Goal: Information Seeking & Learning: Learn about a topic

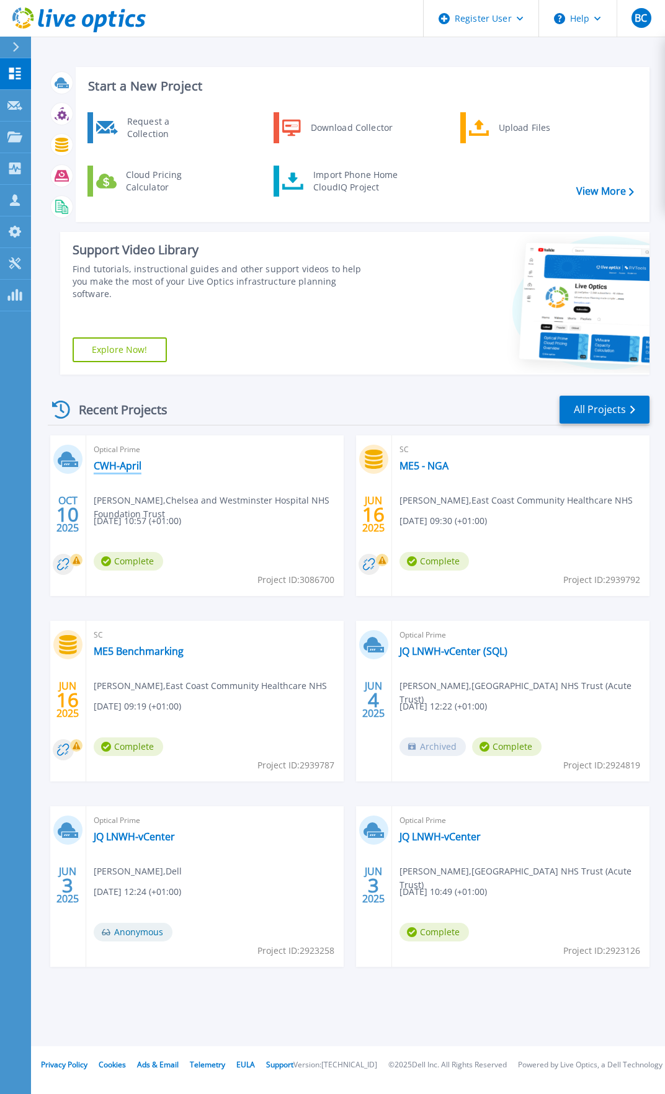
click at [122, 461] on link "CWH-April" at bounding box center [118, 466] width 48 height 12
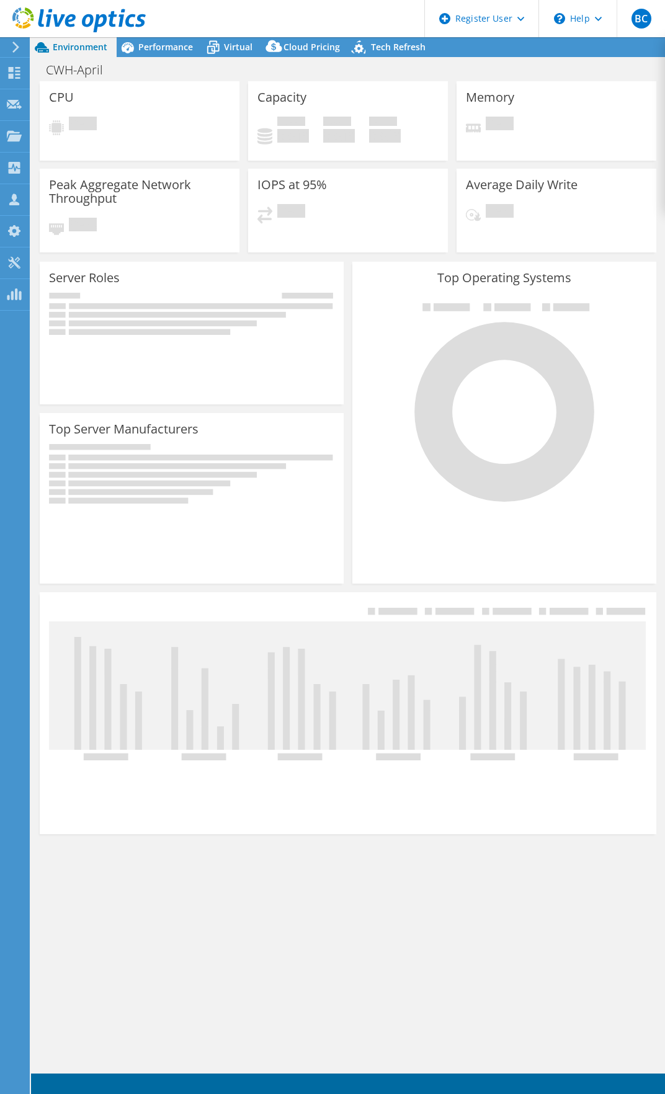
select select "USD"
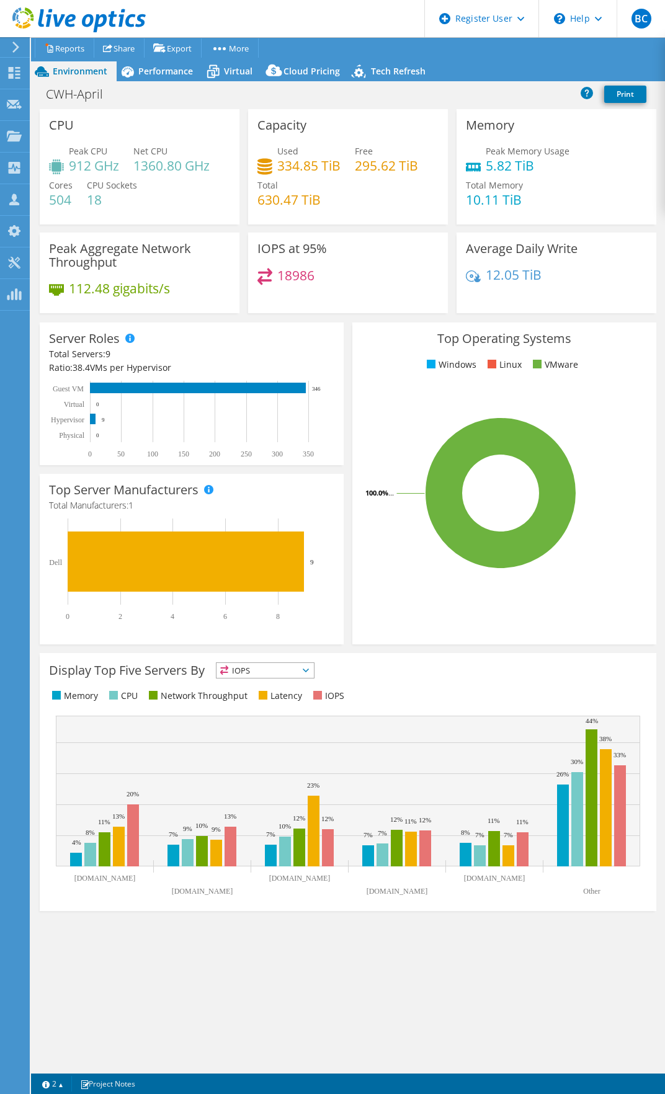
click at [14, 45] on icon at bounding box center [15, 47] width 9 height 11
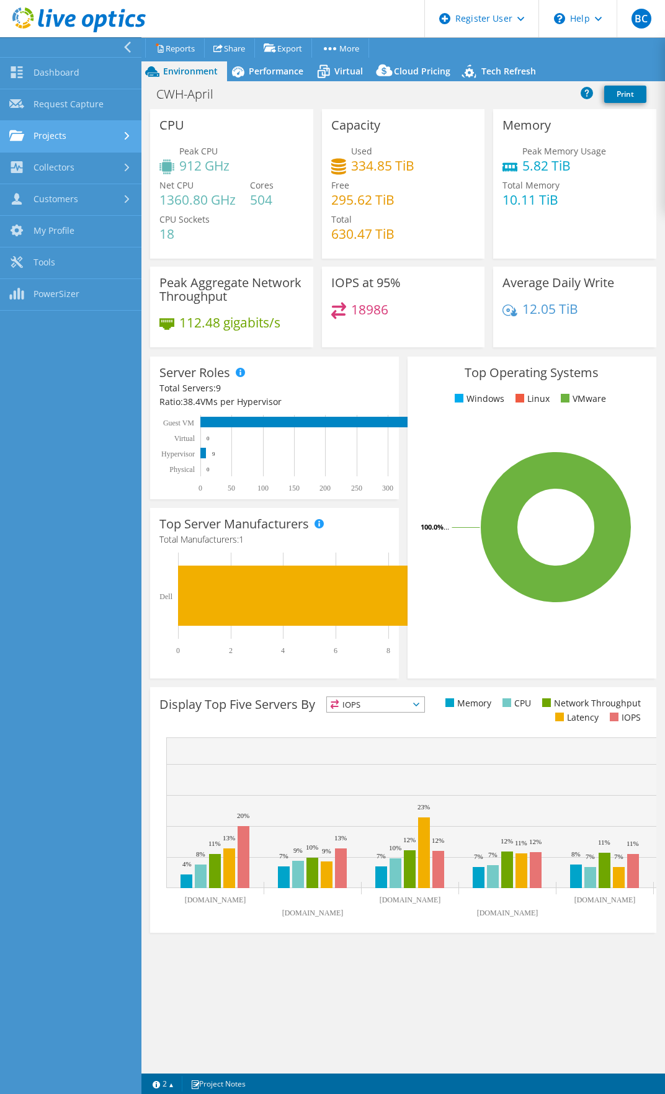
click at [82, 133] on link "Projects" at bounding box center [70, 137] width 141 height 32
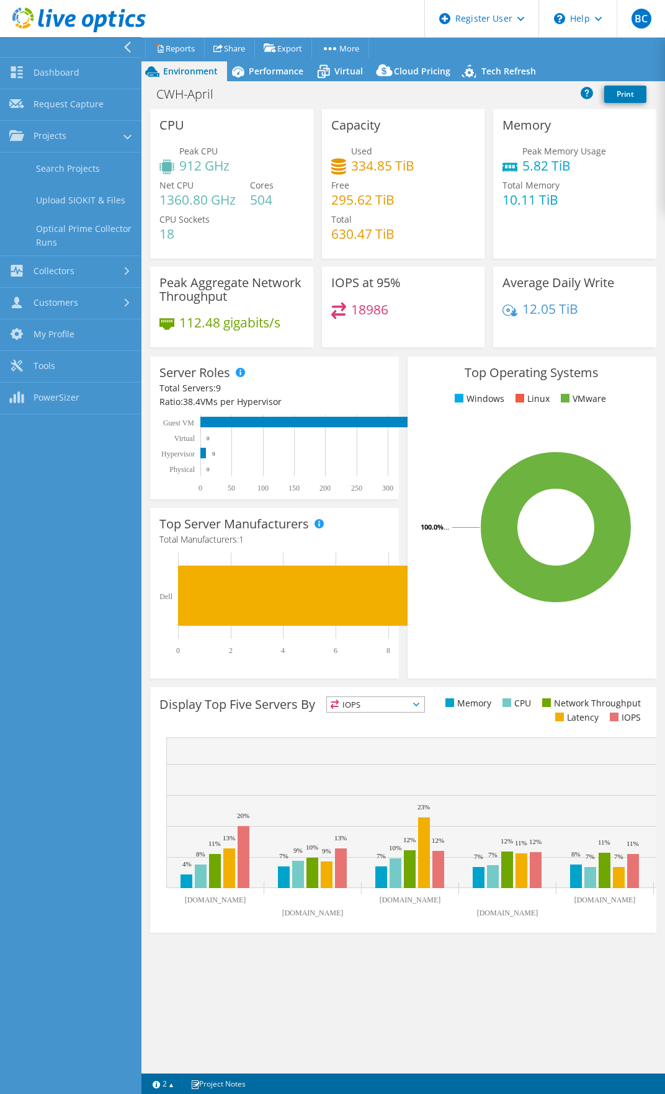
click at [226, 193] on h4 "1360.80 GHz" at bounding box center [197, 200] width 76 height 14
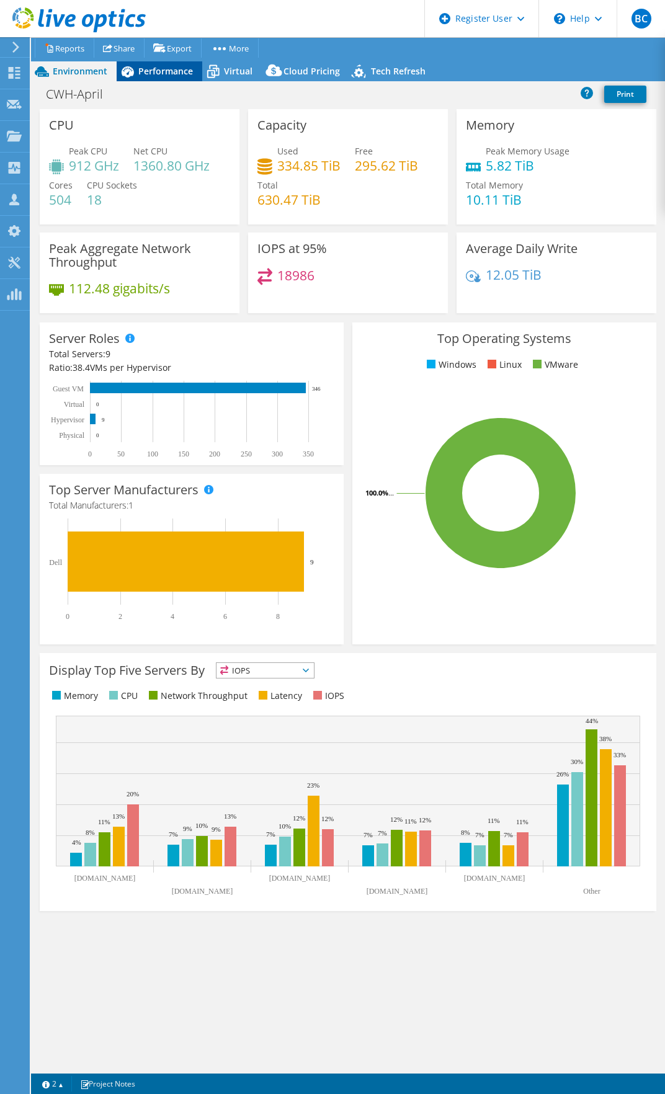
click at [179, 71] on span "Performance" at bounding box center [165, 71] width 55 height 12
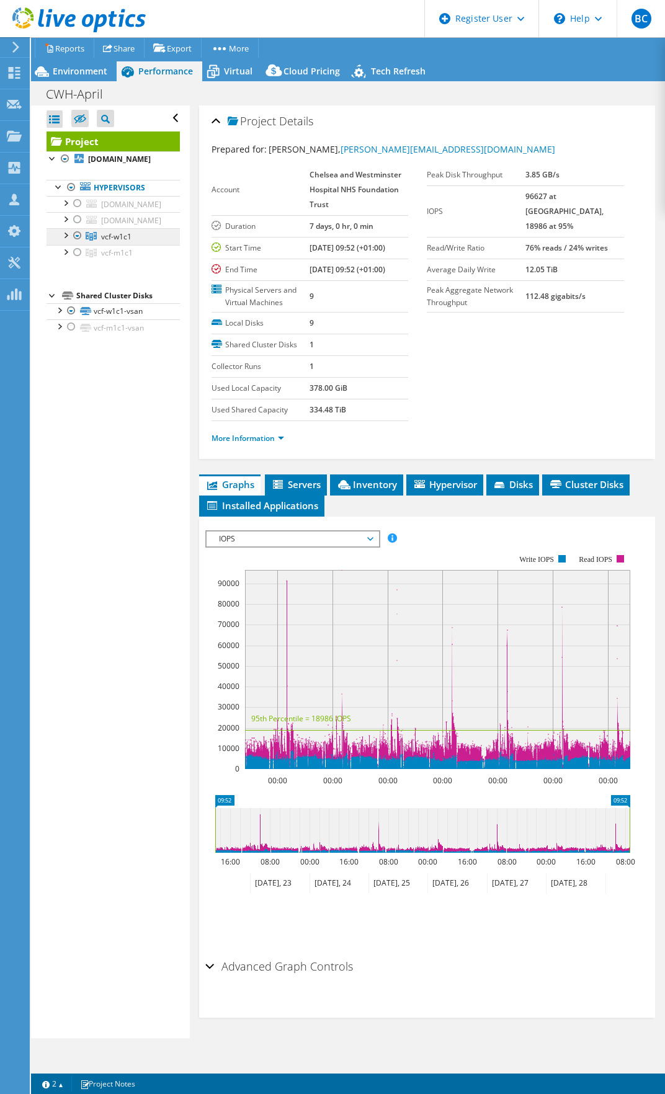
click at [114, 242] on span "vcf-w1c1" at bounding box center [116, 236] width 30 height 11
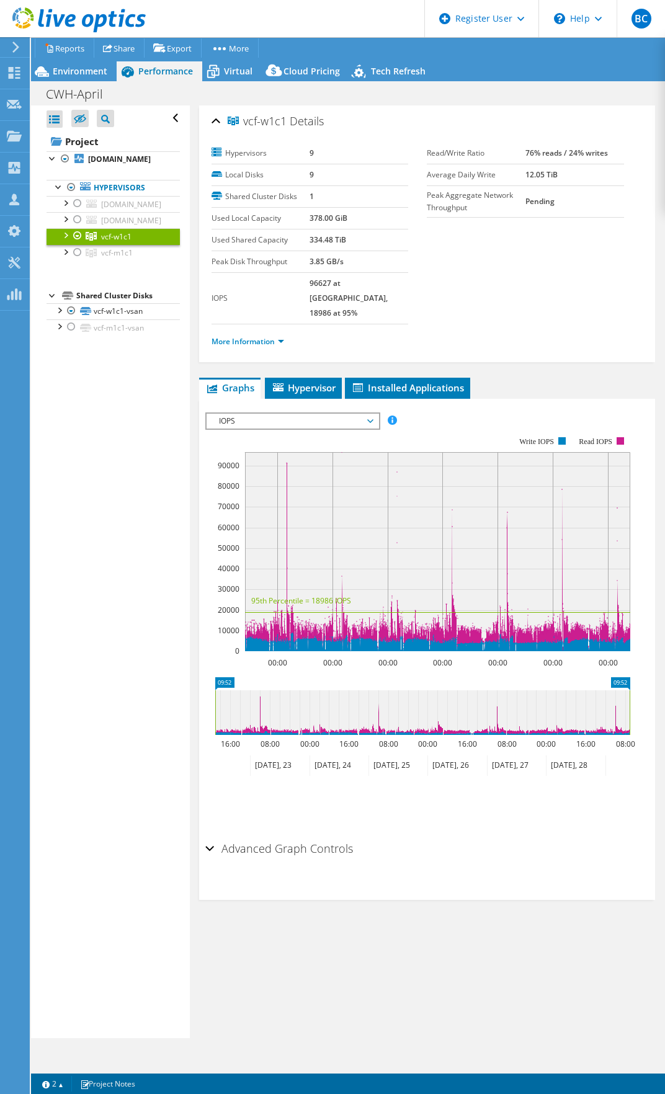
click at [66, 241] on div at bounding box center [65, 234] width 12 height 12
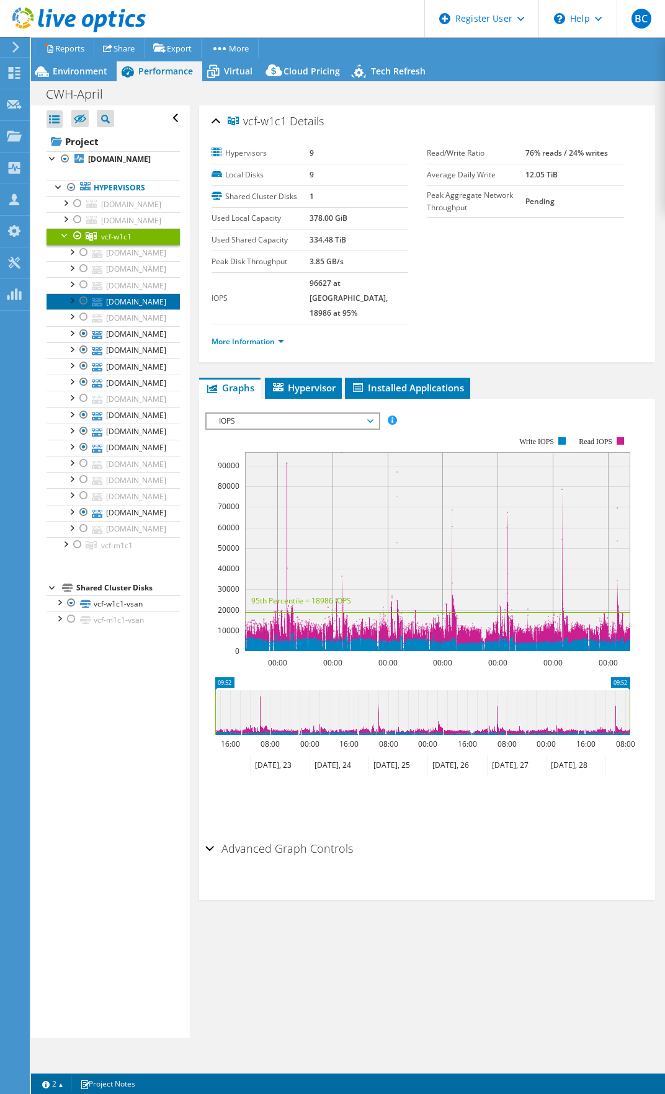
click at [146, 310] on link "[DOMAIN_NAME]" at bounding box center [113, 301] width 133 height 16
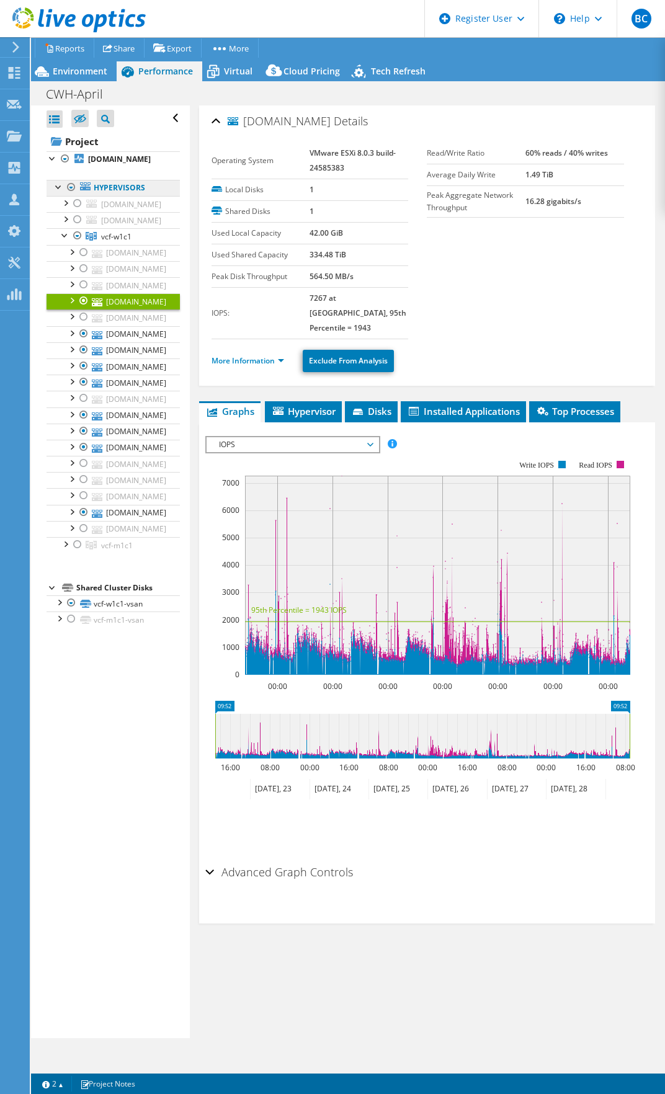
click at [122, 196] on link "Hypervisors" at bounding box center [113, 188] width 133 height 16
click at [139, 196] on link "Hypervisors" at bounding box center [113, 188] width 133 height 16
click at [56, 192] on div at bounding box center [59, 186] width 12 height 12
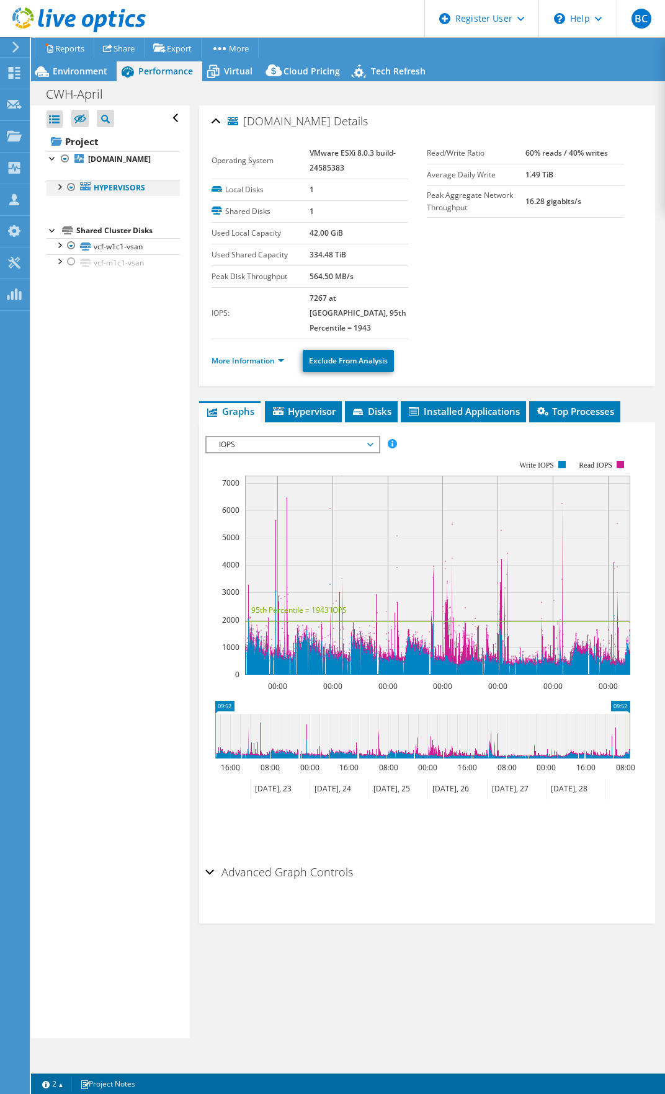
click at [61, 192] on div at bounding box center [59, 186] width 12 height 12
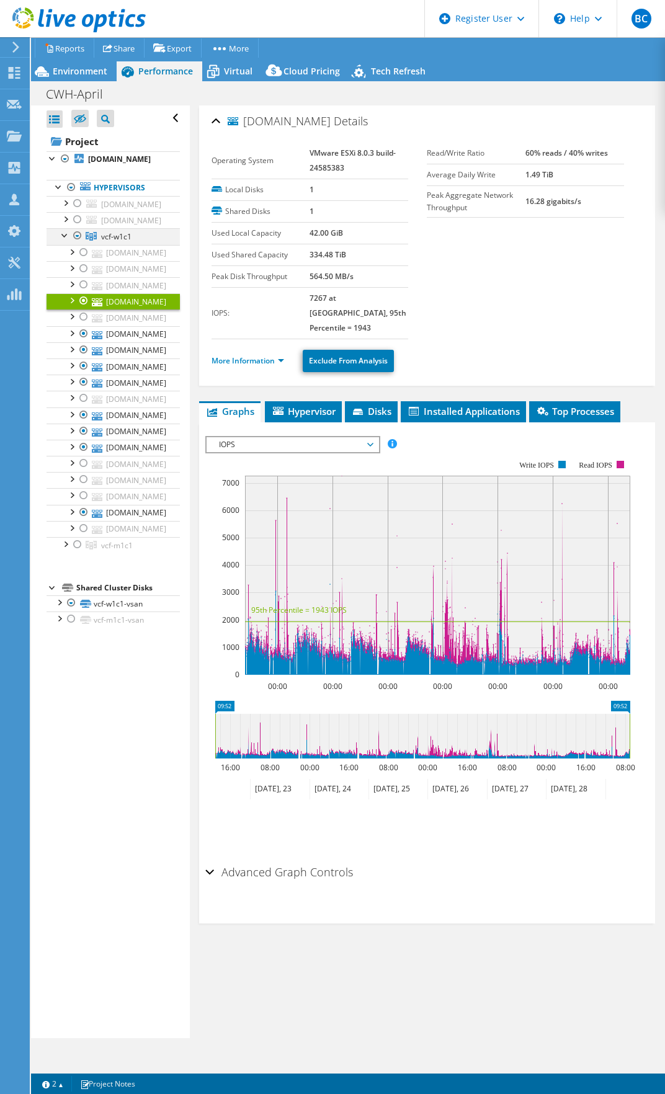
click at [68, 241] on div at bounding box center [65, 234] width 12 height 12
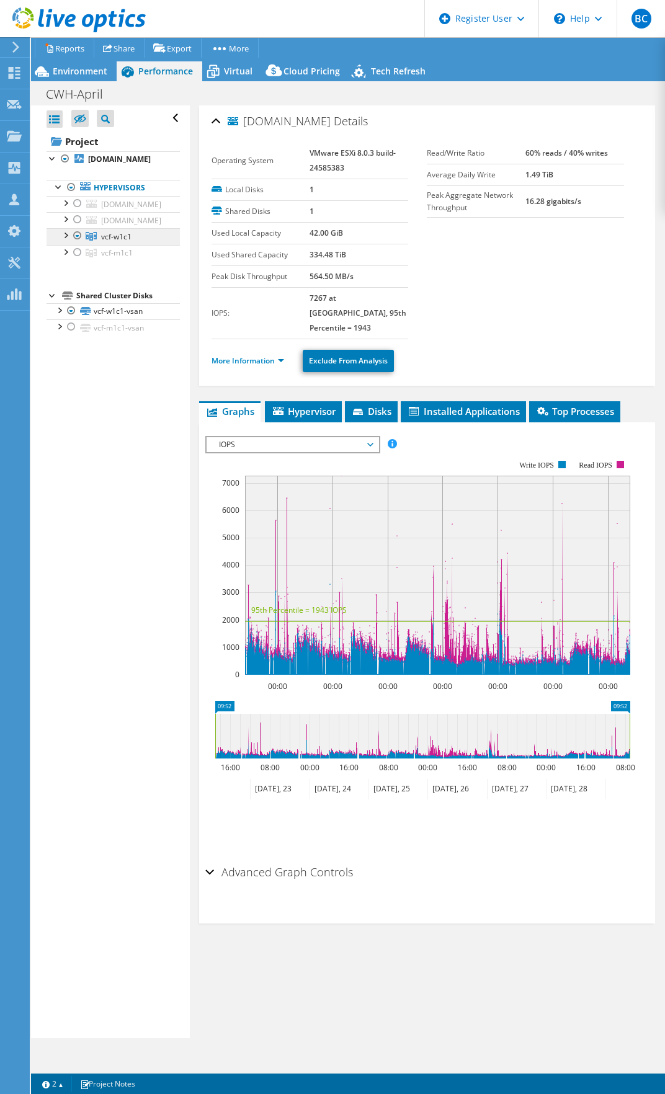
click at [114, 242] on span "vcf-w1c1" at bounding box center [116, 236] width 30 height 11
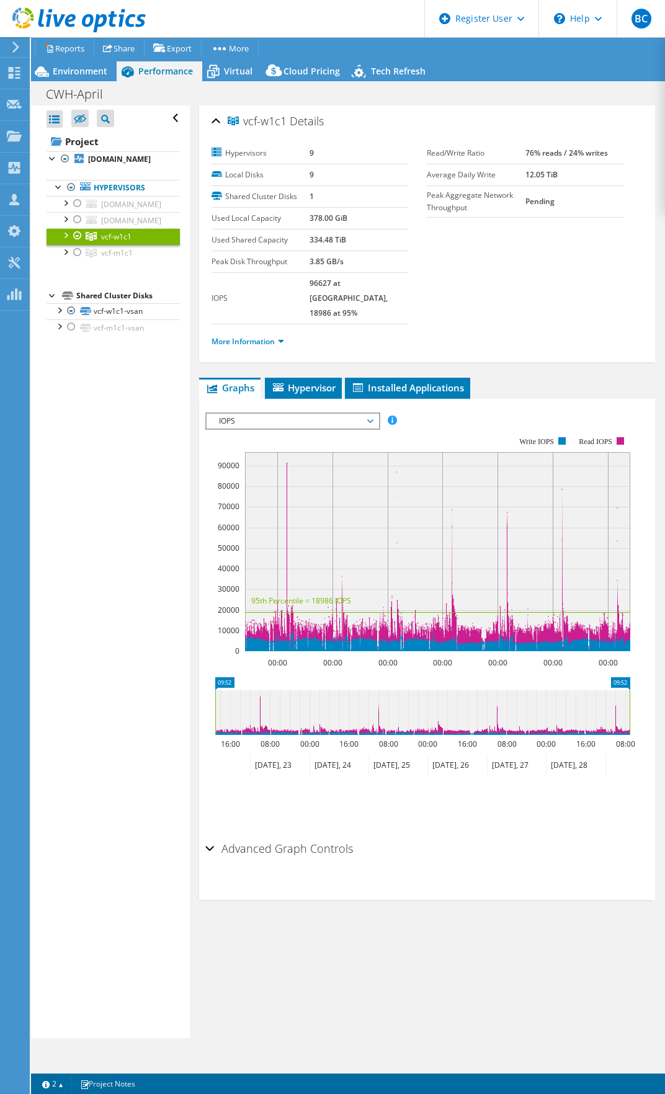
click at [328, 414] on span "IOPS" at bounding box center [292, 421] width 159 height 15
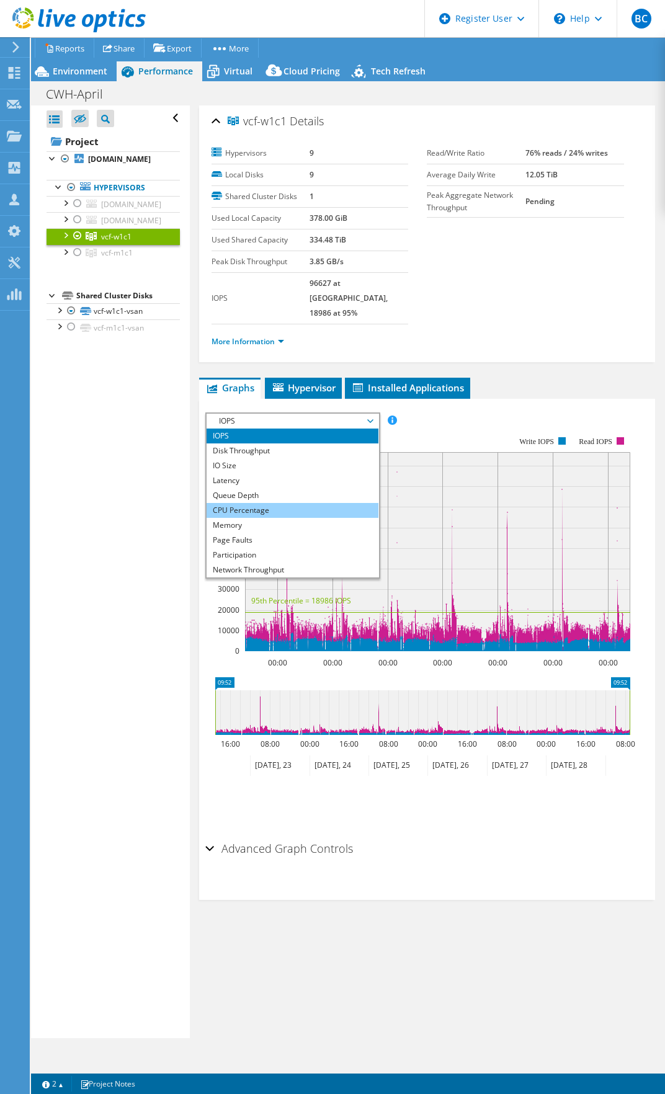
click at [316, 503] on li "CPU Percentage" at bounding box center [293, 510] width 172 height 15
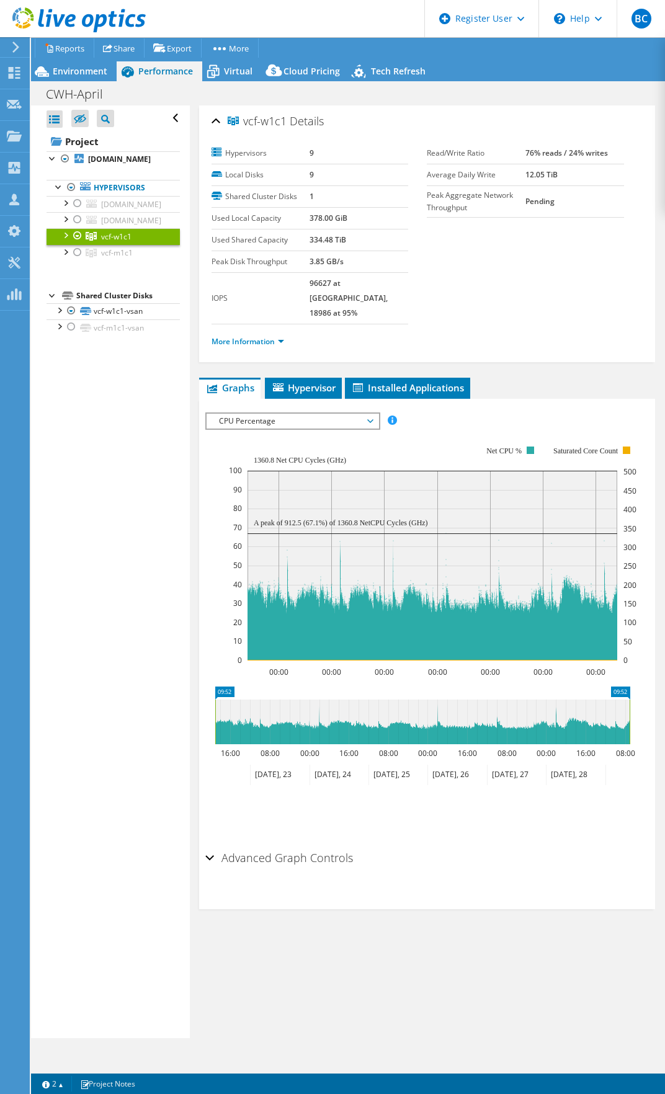
click at [546, 378] on ul "Graphs Servers Inventory Hypervisor Disks Cluster Disks Installed Applications" at bounding box center [427, 388] width 457 height 21
click at [66, 257] on div at bounding box center [65, 251] width 12 height 12
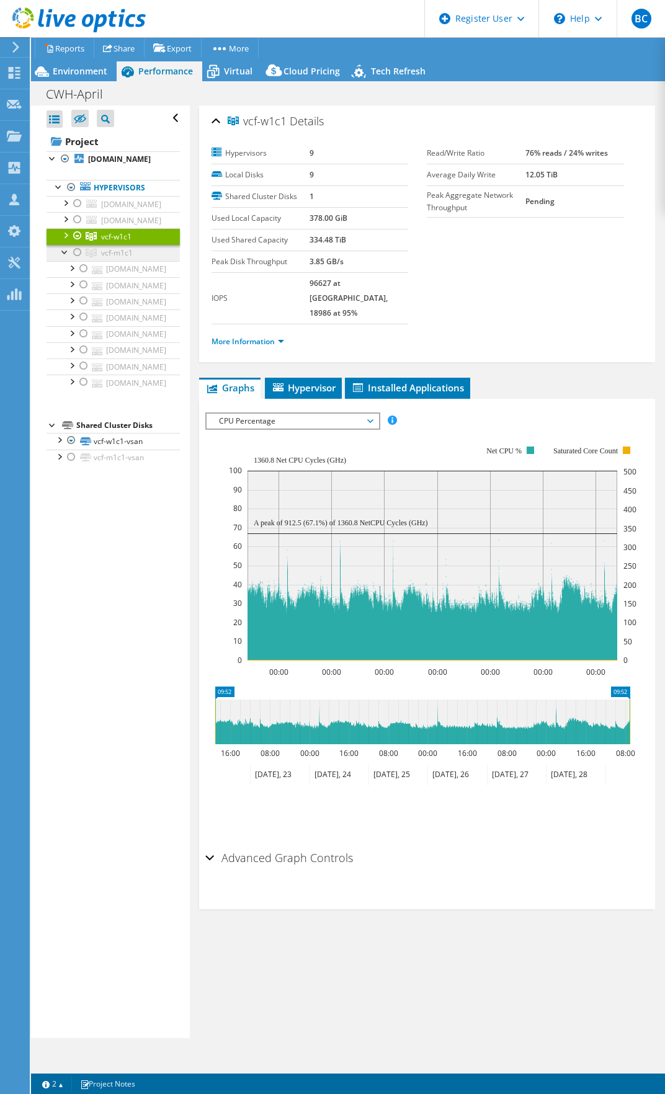
click at [122, 258] on span "vcf-m1c1" at bounding box center [117, 252] width 32 height 11
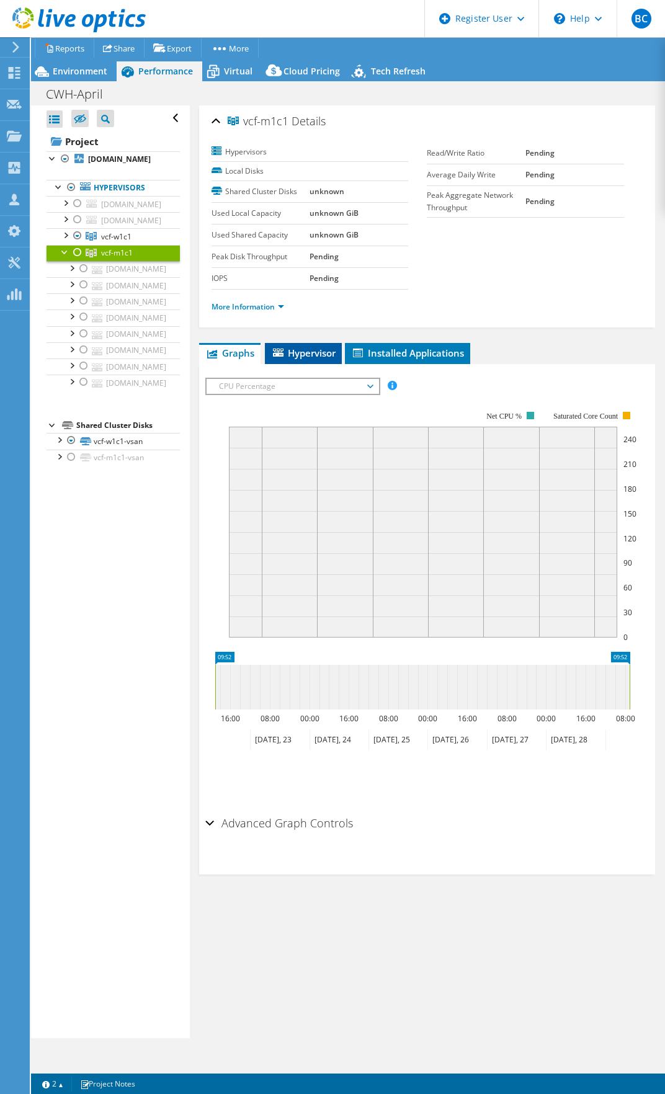
click at [319, 350] on span "Hypervisor" at bounding box center [303, 353] width 65 height 12
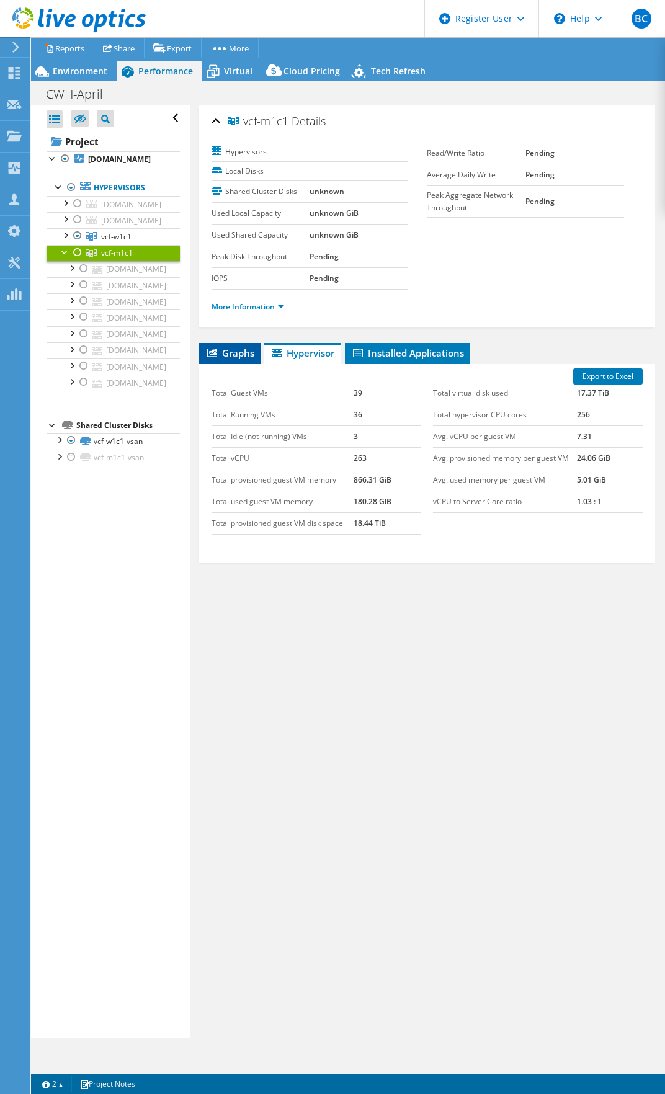
click at [249, 350] on span "Graphs" at bounding box center [229, 353] width 49 height 12
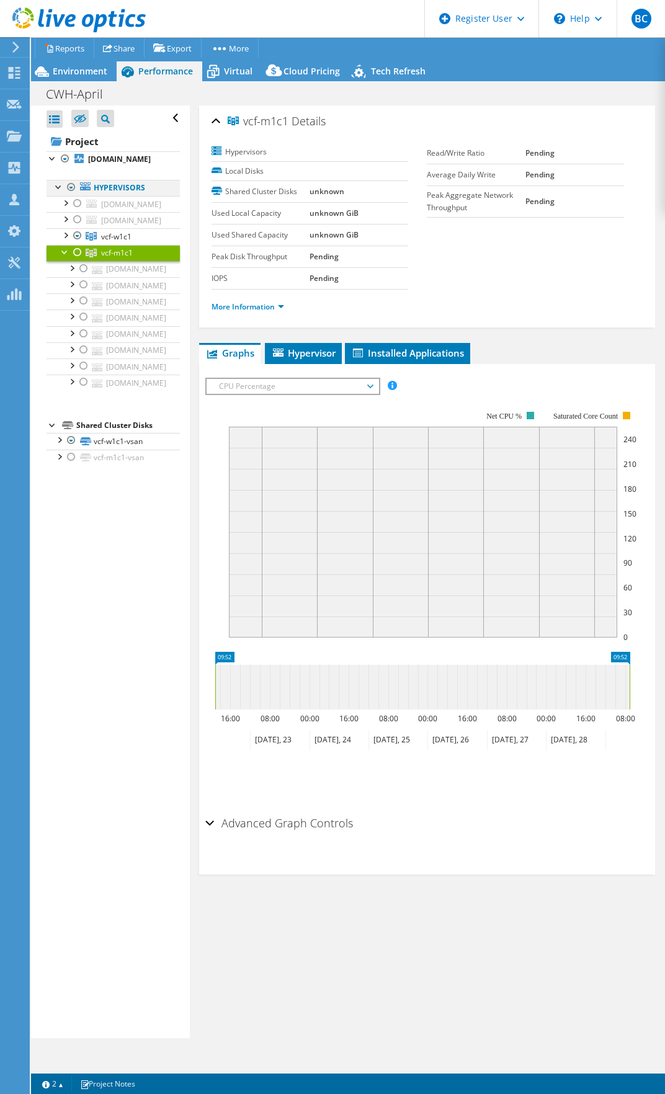
click at [55, 192] on div at bounding box center [59, 186] width 12 height 12
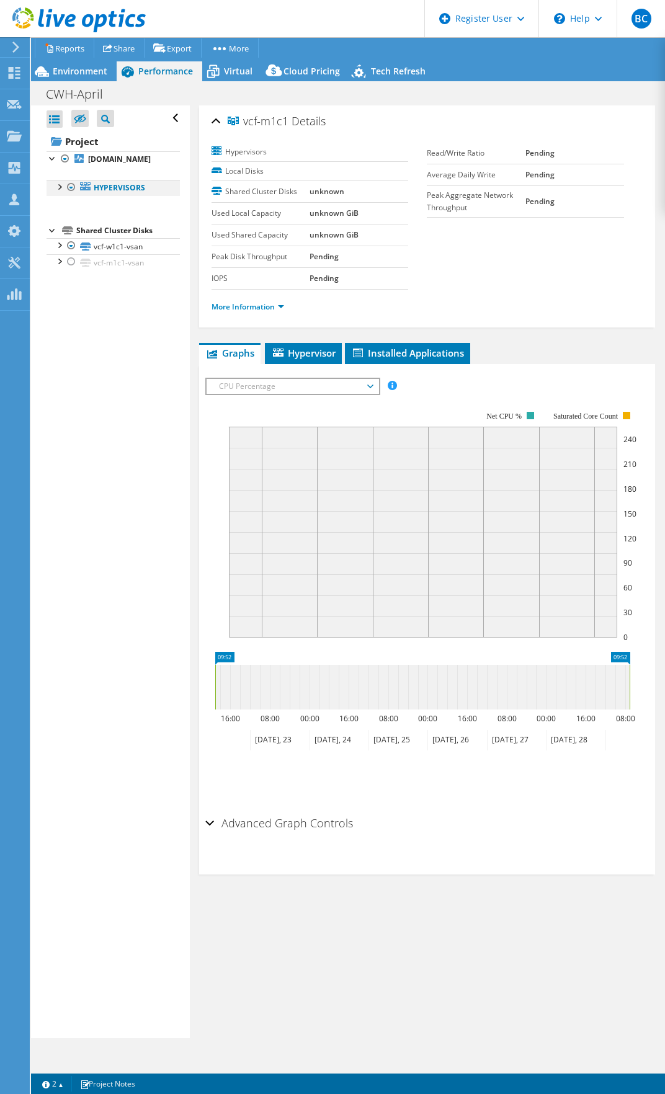
click at [55, 192] on div at bounding box center [59, 186] width 12 height 12
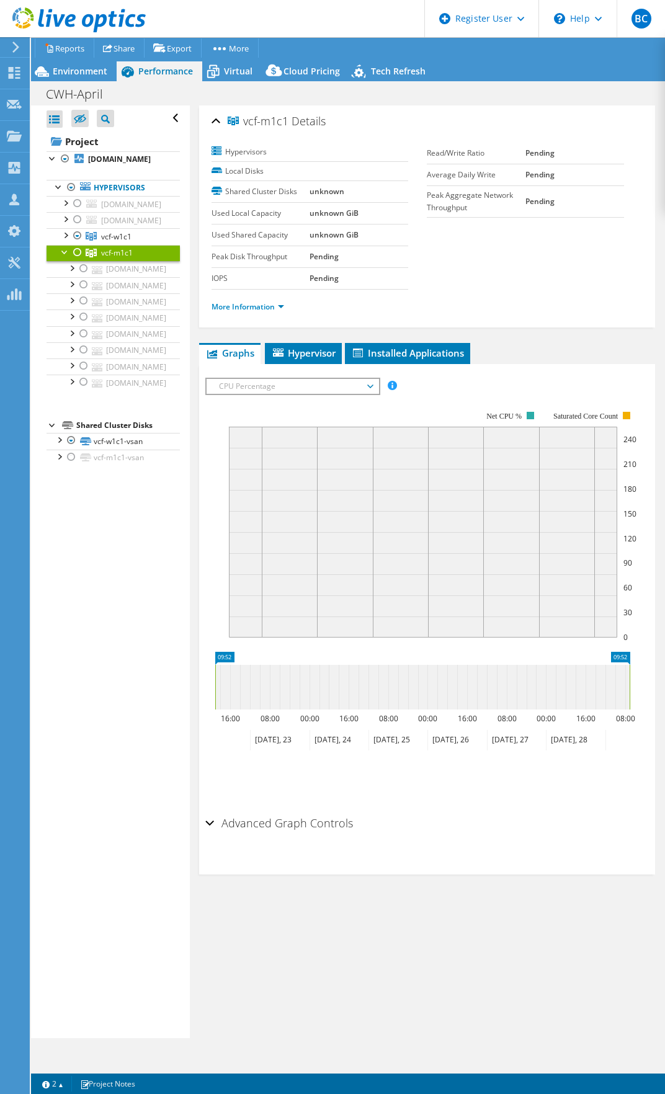
click at [65, 257] on div at bounding box center [65, 251] width 12 height 12
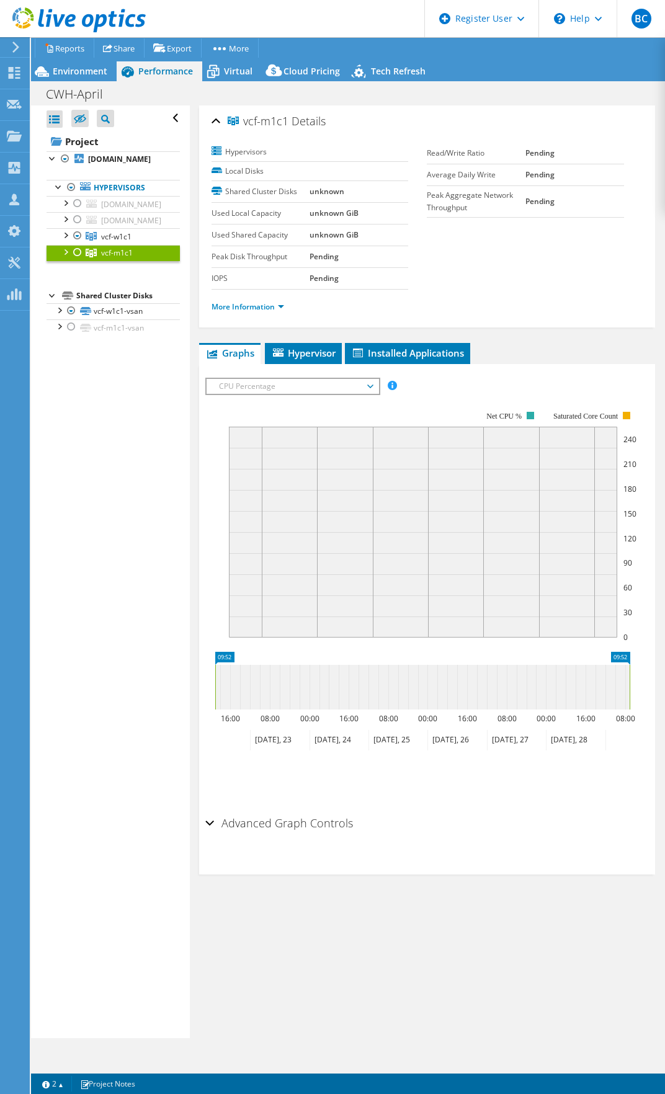
click at [66, 257] on div at bounding box center [65, 251] width 12 height 12
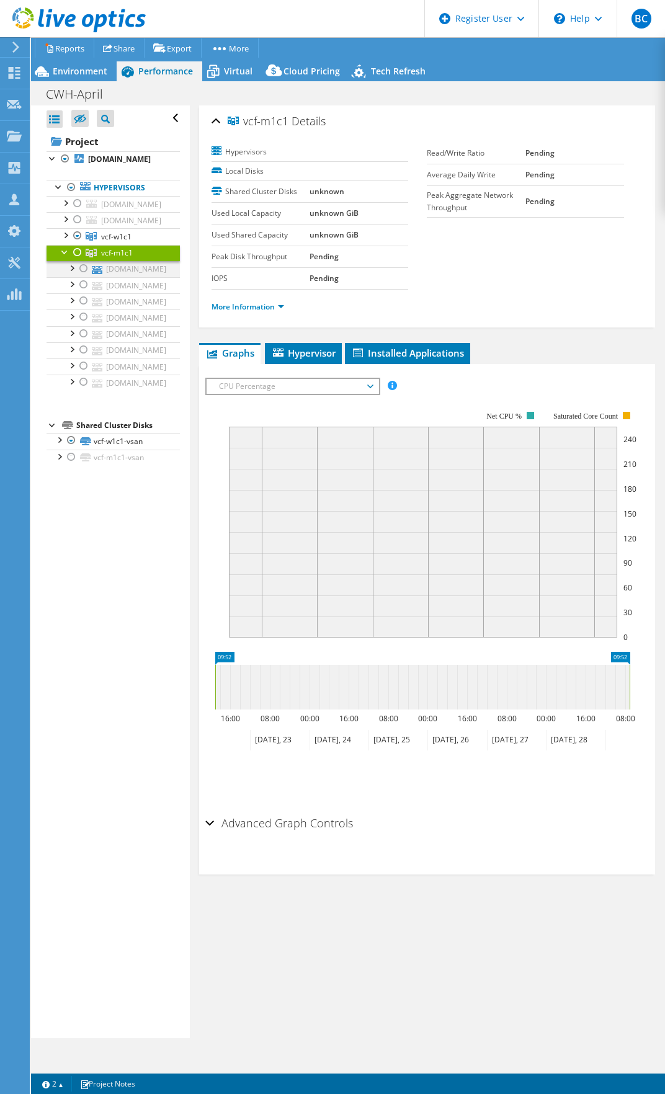
click at [81, 276] on div at bounding box center [84, 268] width 12 height 15
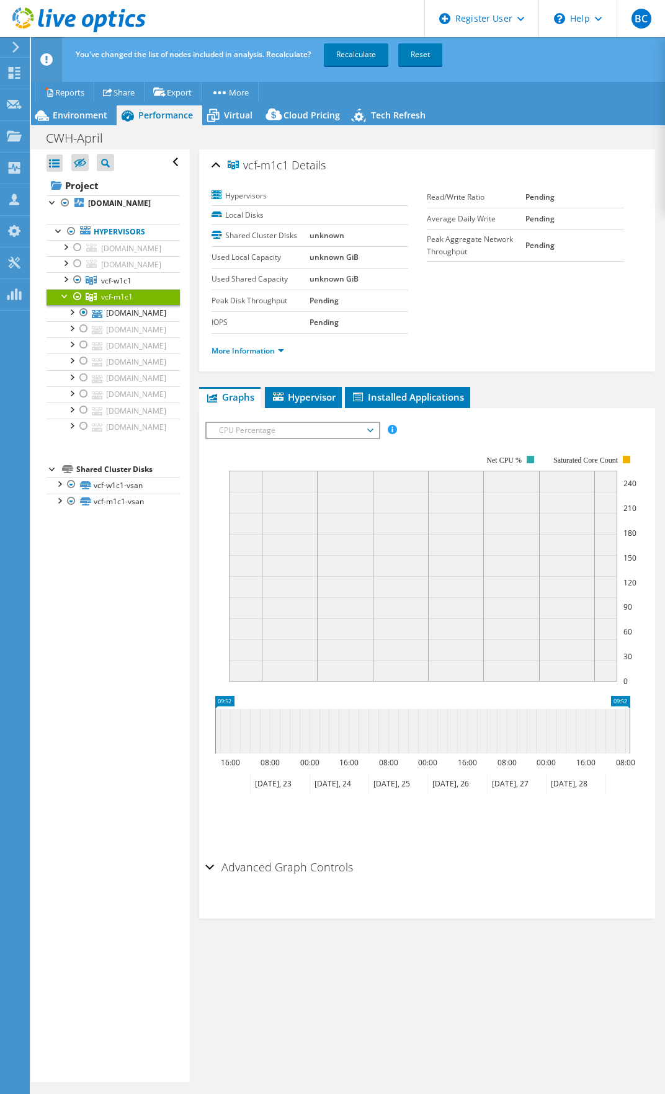
click at [81, 304] on div at bounding box center [77, 296] width 12 height 15
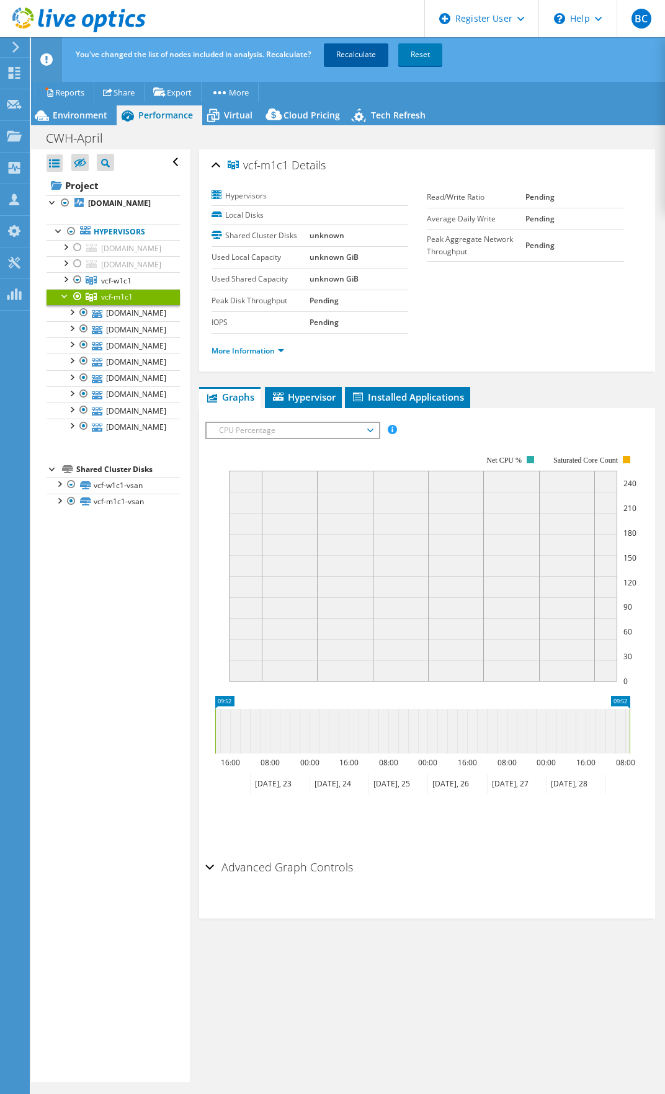
click at [366, 58] on link "Recalculate" at bounding box center [356, 54] width 65 height 22
click at [65, 301] on div at bounding box center [65, 295] width 12 height 12
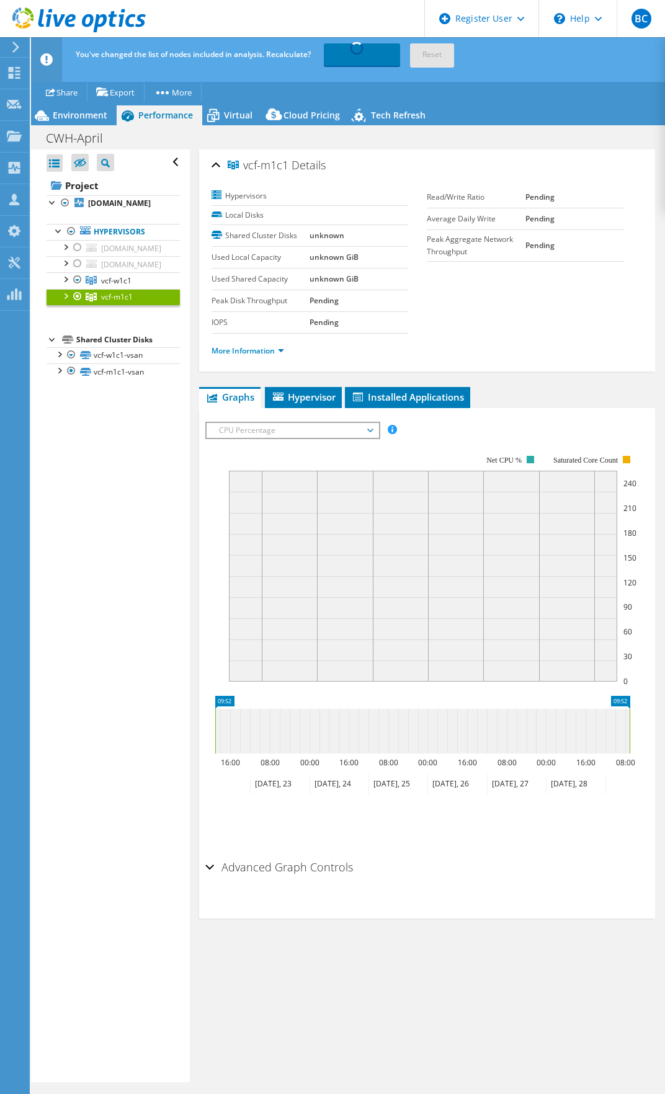
click at [65, 301] on div at bounding box center [65, 295] width 12 height 12
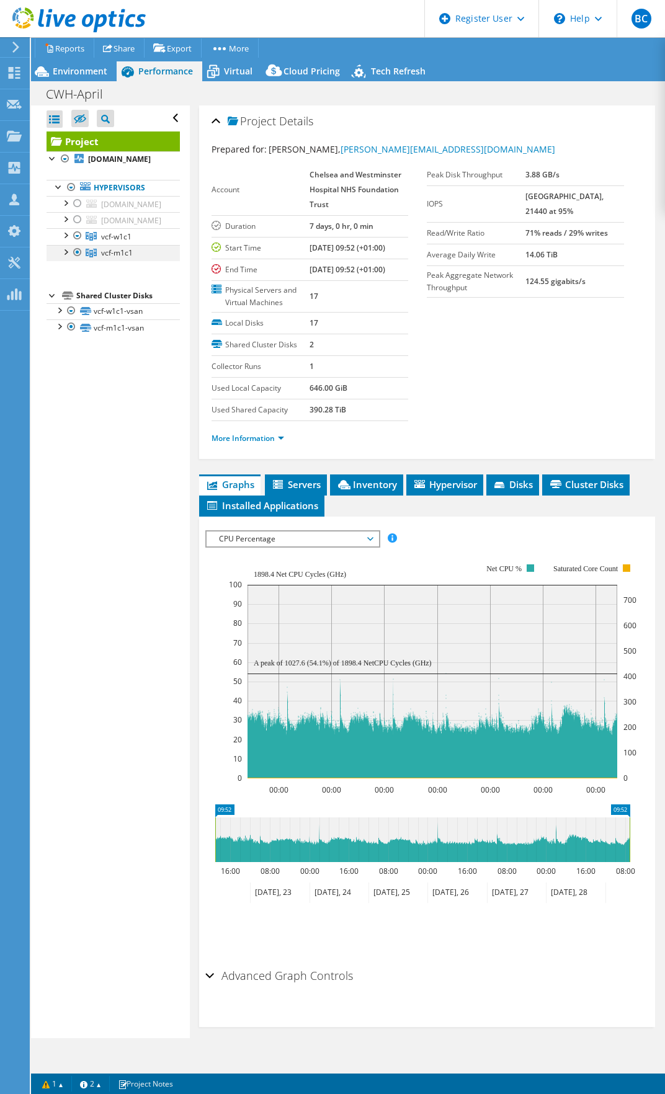
click at [64, 257] on div at bounding box center [65, 251] width 12 height 12
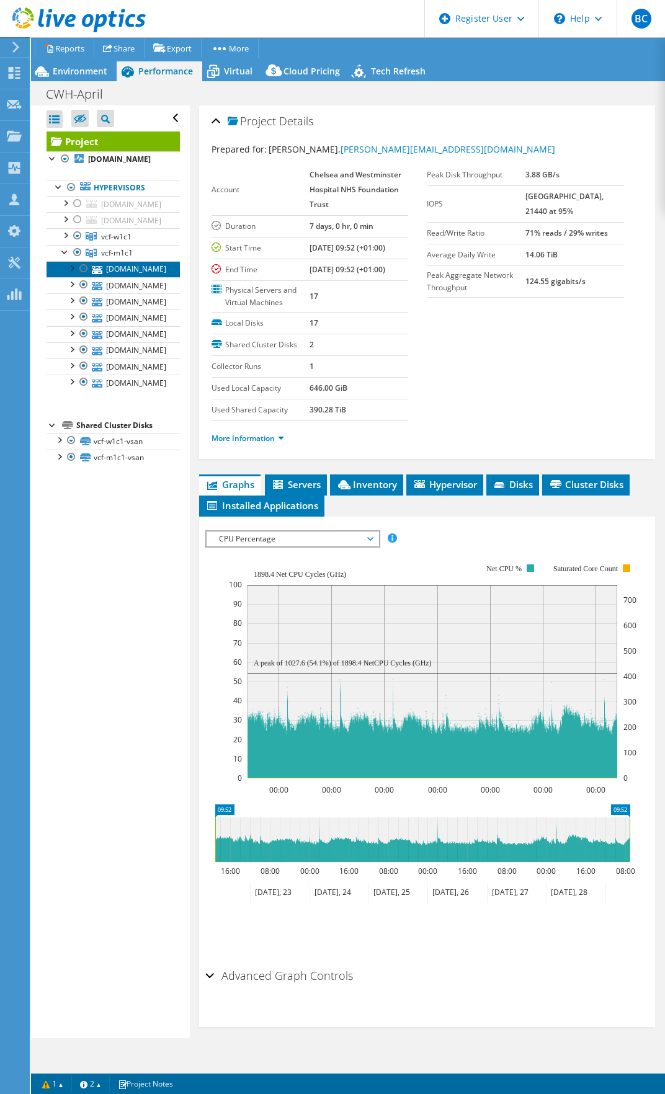
click at [125, 277] on link "[DOMAIN_NAME]" at bounding box center [113, 269] width 133 height 16
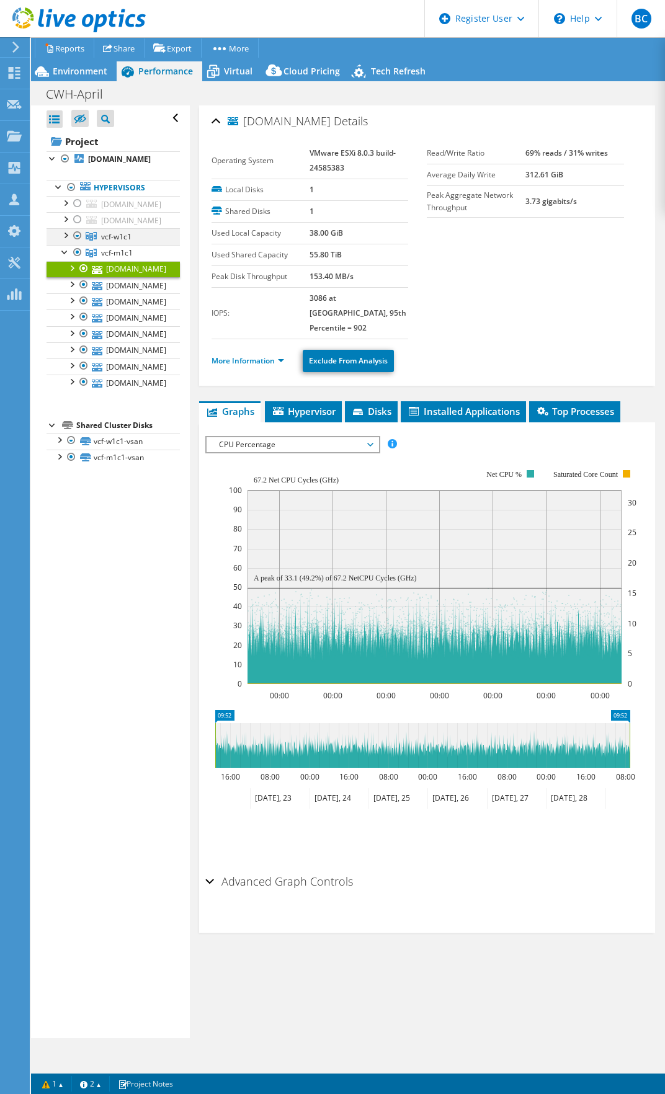
click at [63, 241] on div at bounding box center [65, 234] width 12 height 12
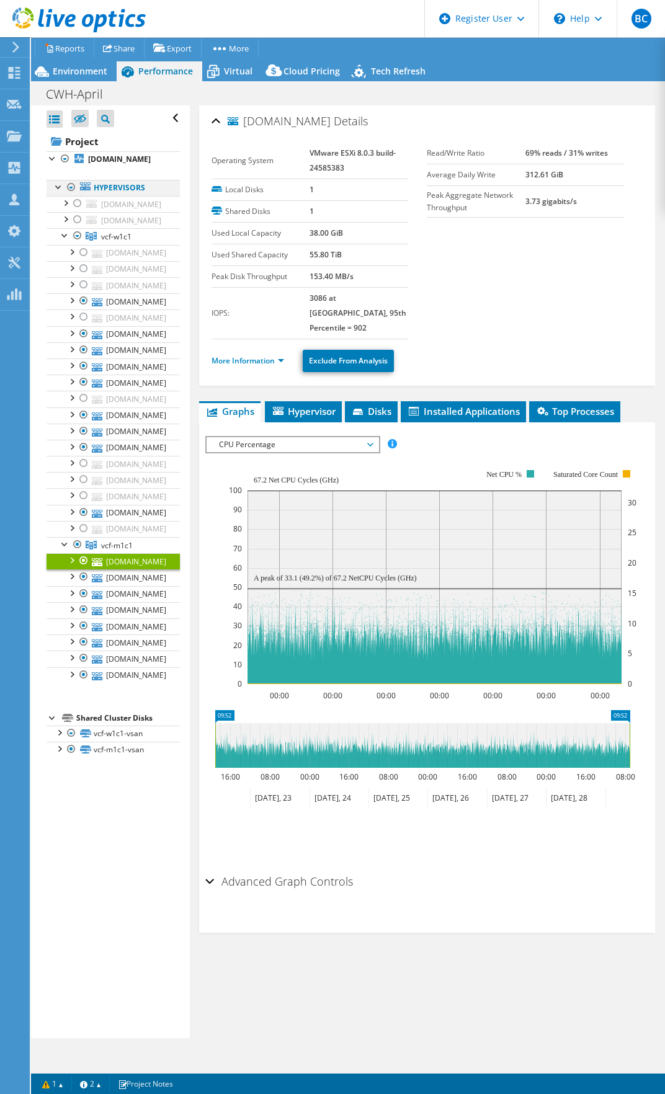
click at [72, 195] on div at bounding box center [71, 187] width 12 height 15
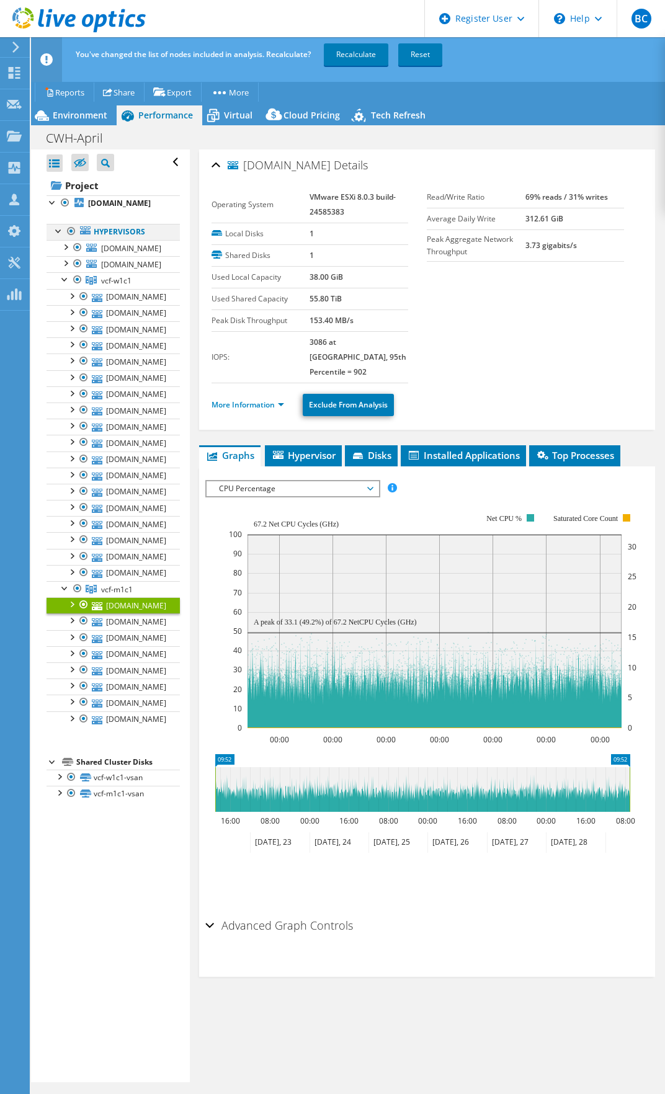
click at [72, 239] on div at bounding box center [71, 231] width 12 height 15
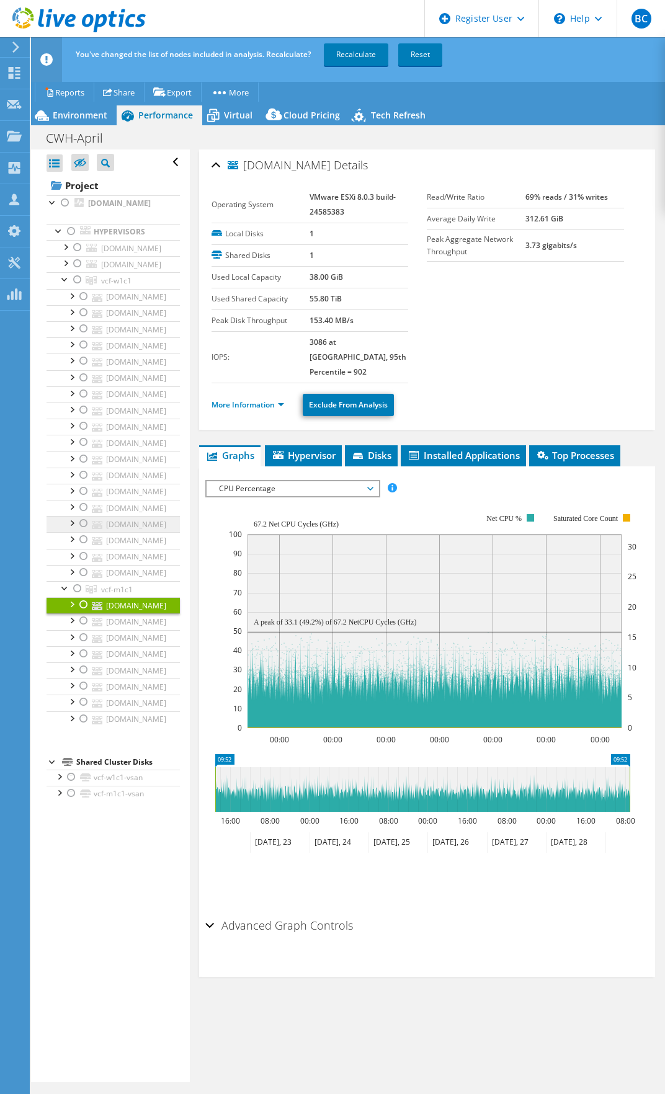
scroll to position [58, 0]
click at [84, 612] on div at bounding box center [84, 604] width 12 height 15
click at [81, 645] on div at bounding box center [84, 637] width 12 height 15
click at [85, 677] on div at bounding box center [84, 669] width 12 height 15
click at [86, 726] on div at bounding box center [84, 718] width 12 height 15
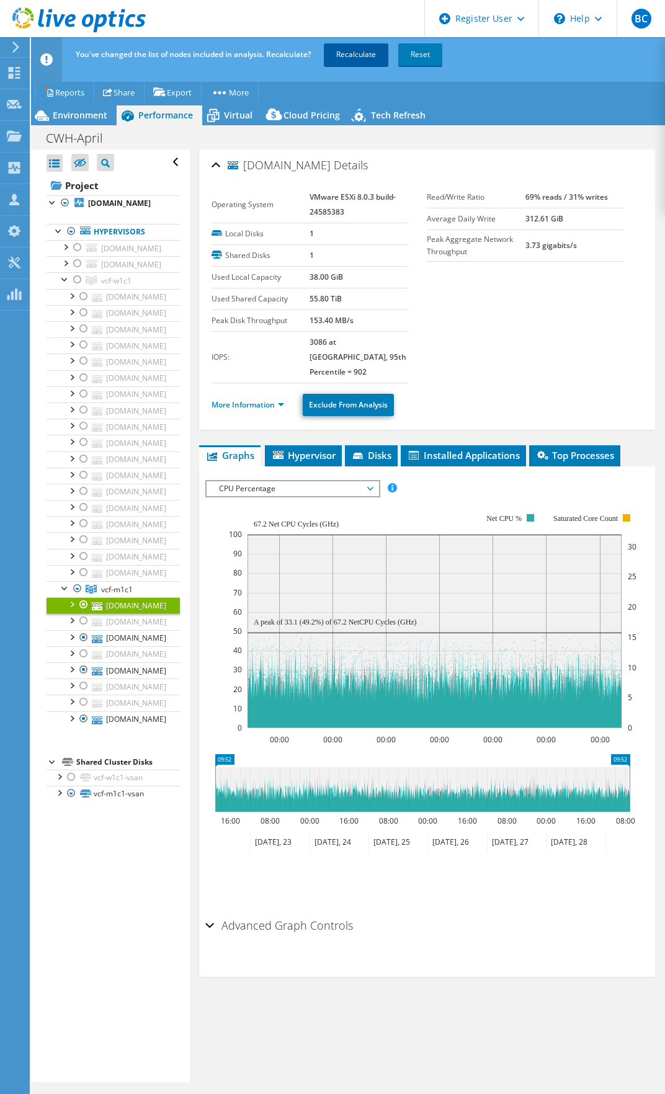
click at [354, 54] on link "Recalculate" at bounding box center [356, 54] width 65 height 22
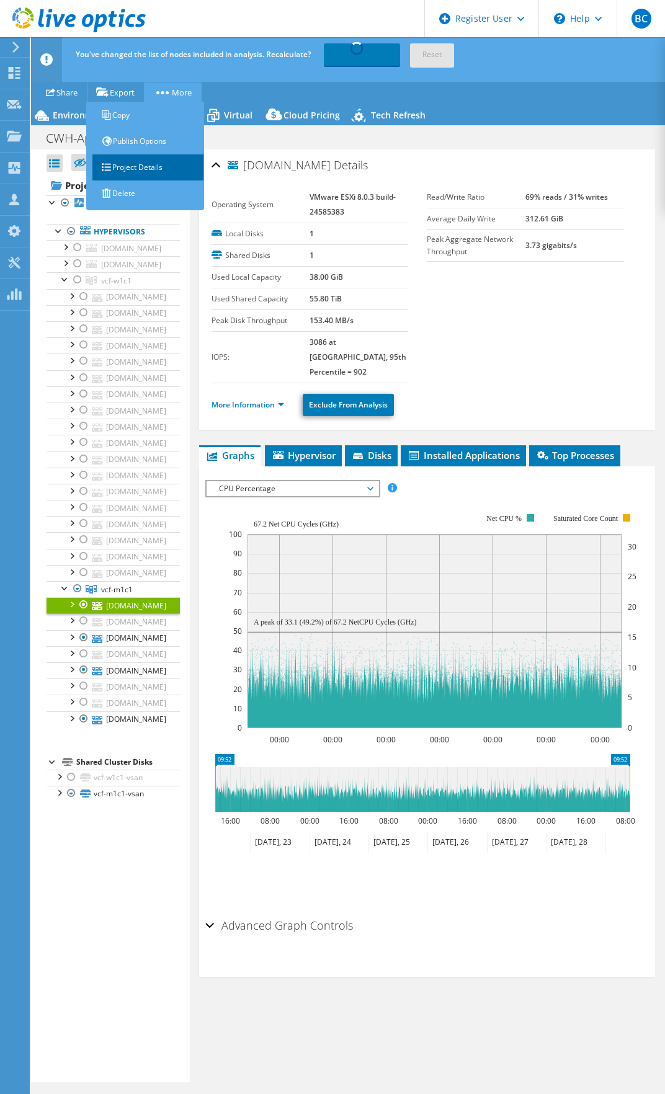
click at [153, 163] on link "Project Details" at bounding box center [148, 167] width 112 height 26
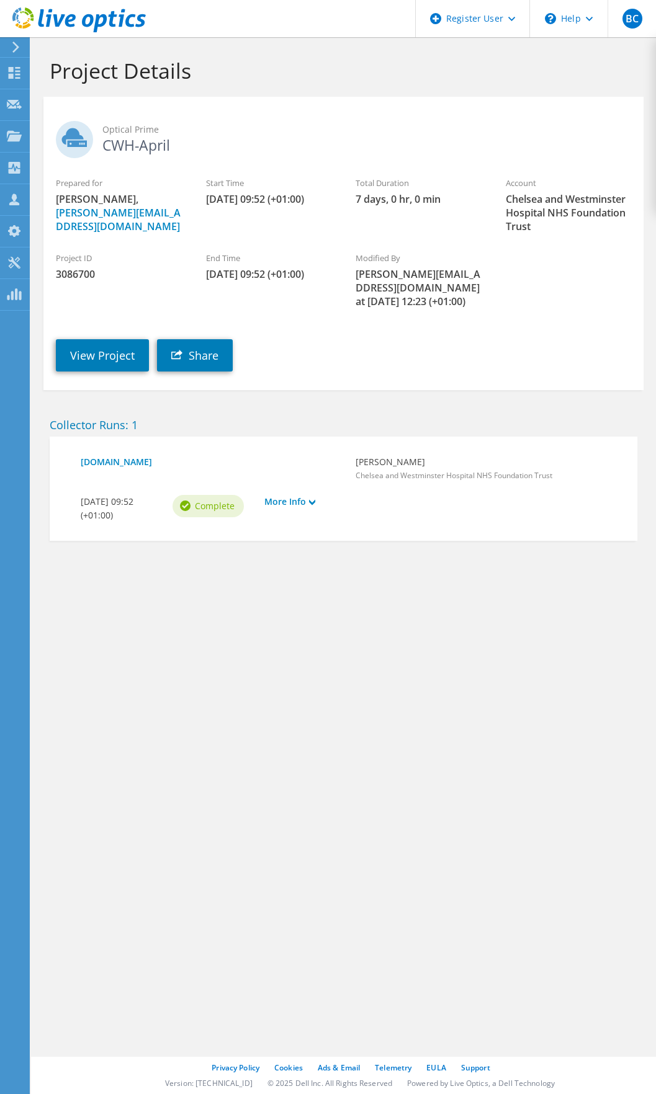
click at [73, 272] on span "3086700" at bounding box center [118, 274] width 125 height 14
copy span "3086700"
click at [118, 348] on link "View Project" at bounding box center [102, 355] width 93 height 32
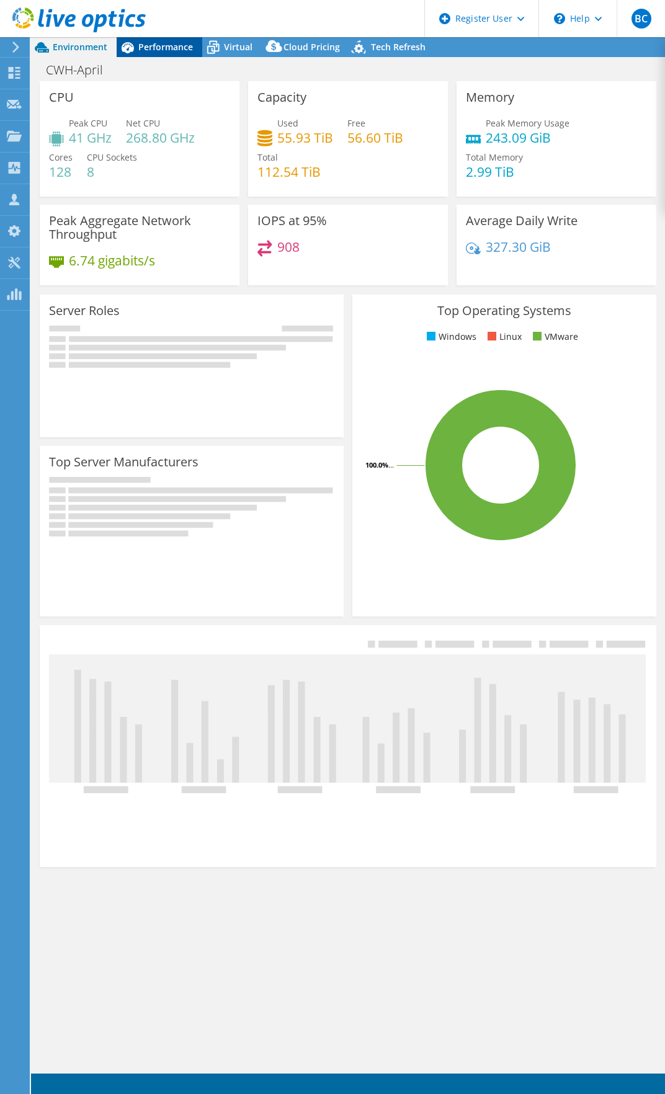
click at [163, 40] on div "Performance" at bounding box center [160, 47] width 86 height 20
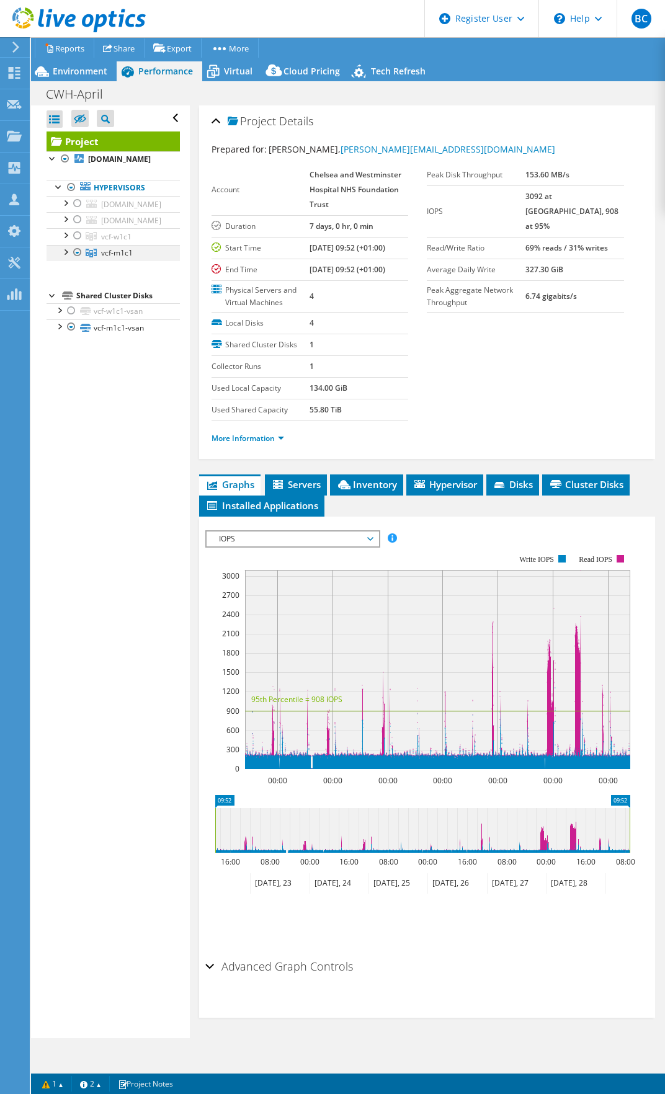
click at [67, 257] on div at bounding box center [65, 251] width 12 height 12
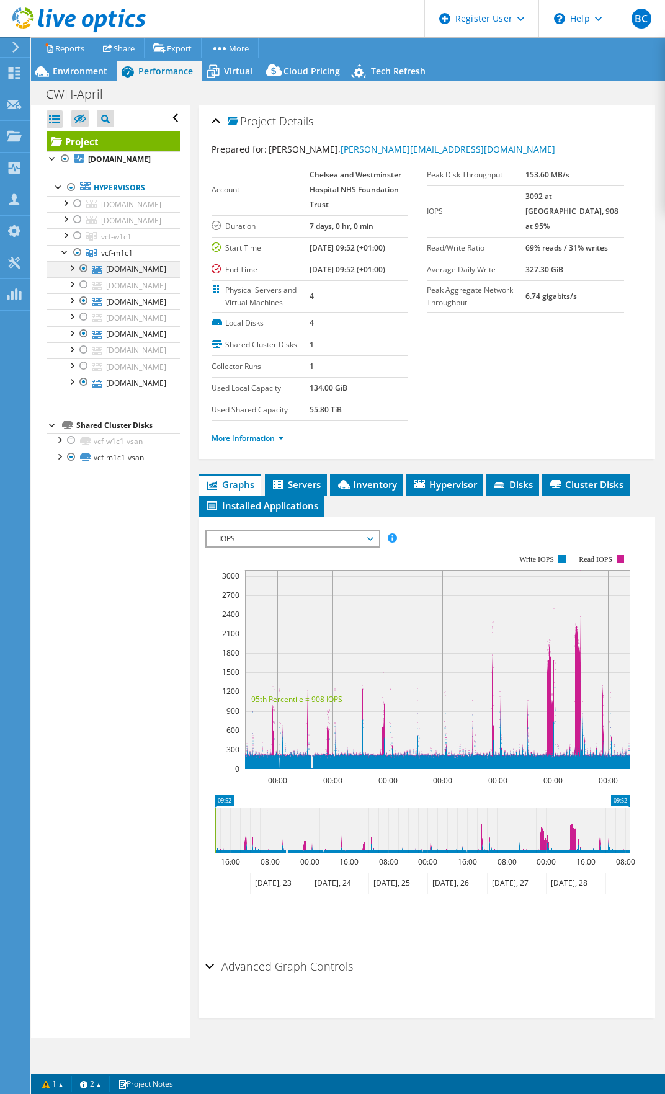
click at [83, 276] on div at bounding box center [84, 268] width 12 height 15
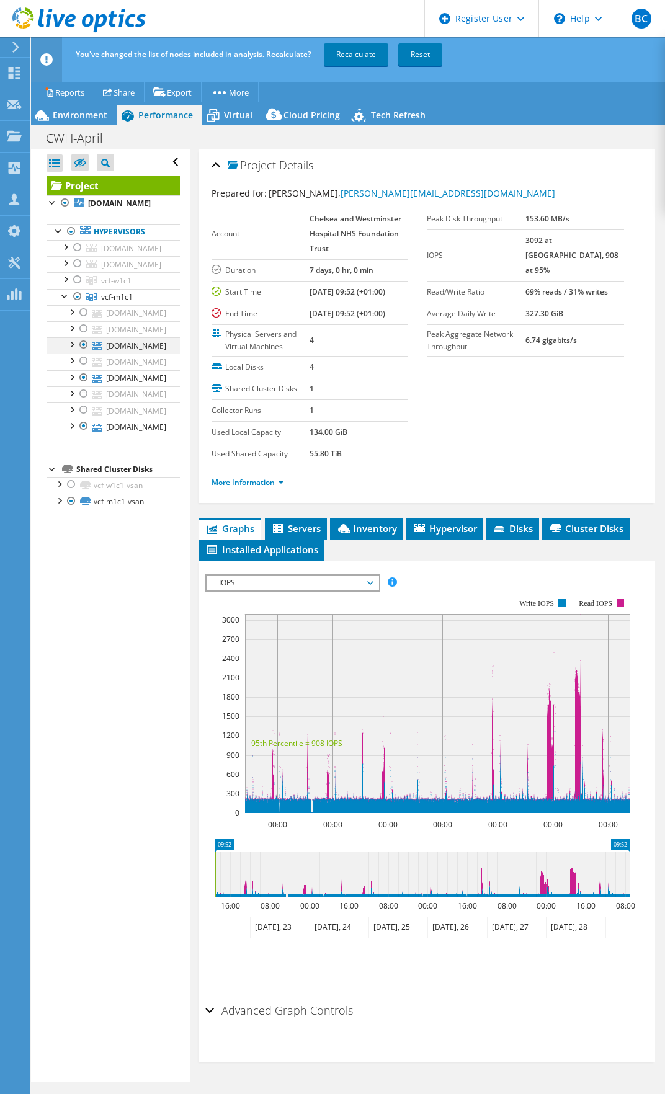
click at [84, 352] on div at bounding box center [84, 344] width 12 height 15
click at [81, 385] on div at bounding box center [84, 377] width 12 height 15
click at [82, 434] on div at bounding box center [84, 426] width 12 height 15
click at [81, 336] on div at bounding box center [84, 328] width 12 height 15
click at [82, 368] on div at bounding box center [84, 361] width 12 height 15
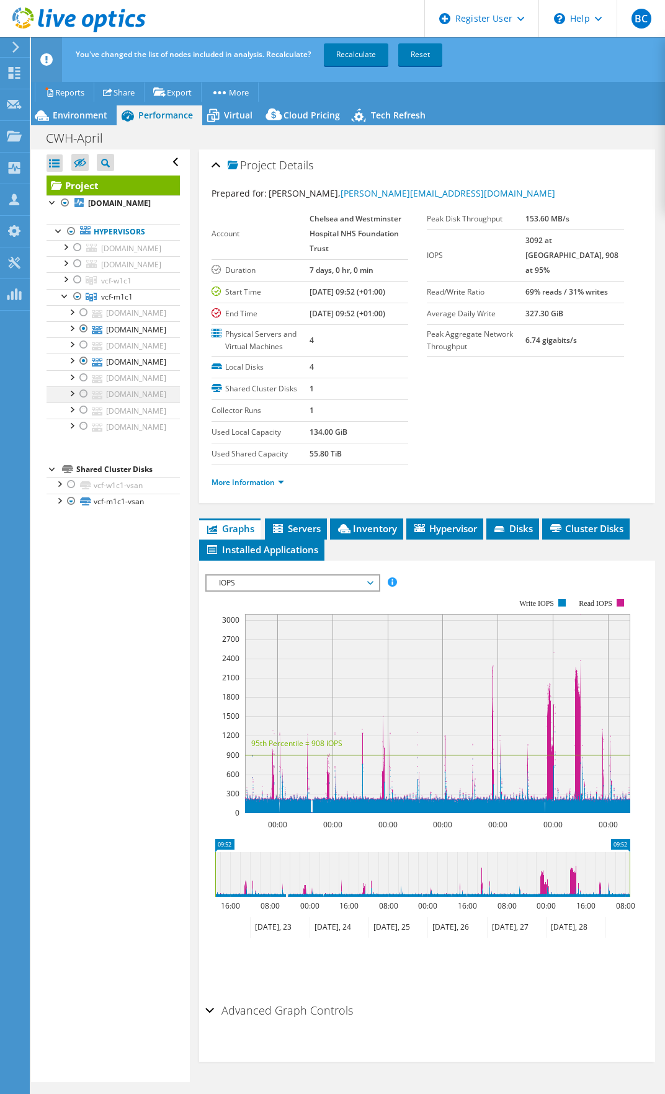
click at [85, 401] on div at bounding box center [84, 393] width 12 height 15
click at [85, 417] on div at bounding box center [84, 410] width 12 height 15
click at [375, 58] on link "Recalculate" at bounding box center [356, 54] width 65 height 22
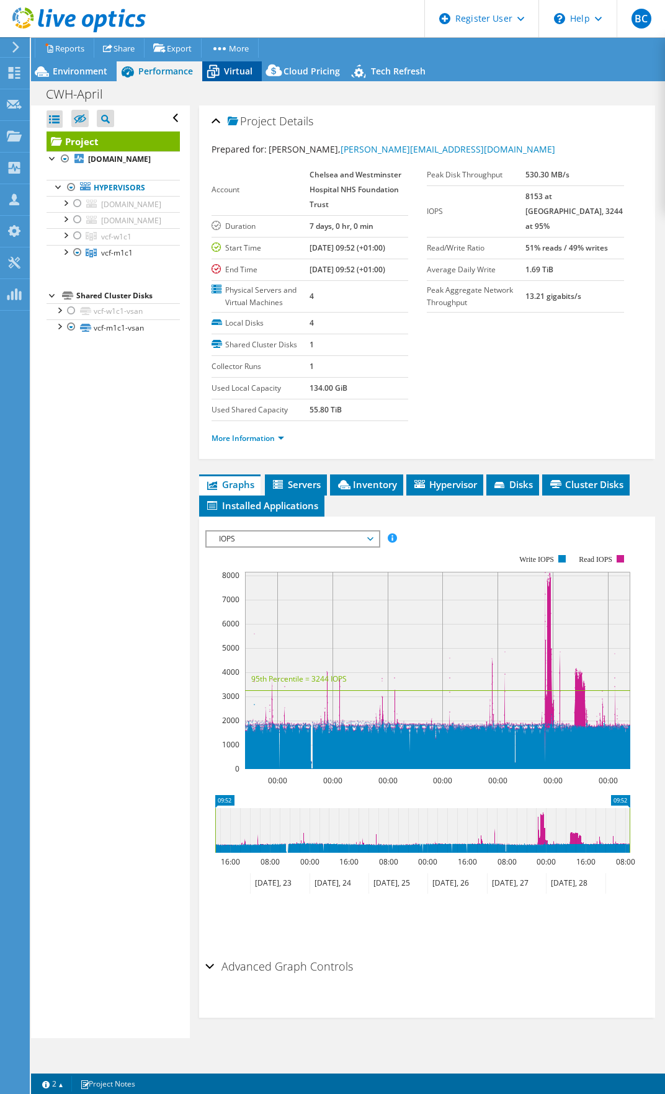
click at [241, 71] on span "Virtual" at bounding box center [238, 71] width 29 height 12
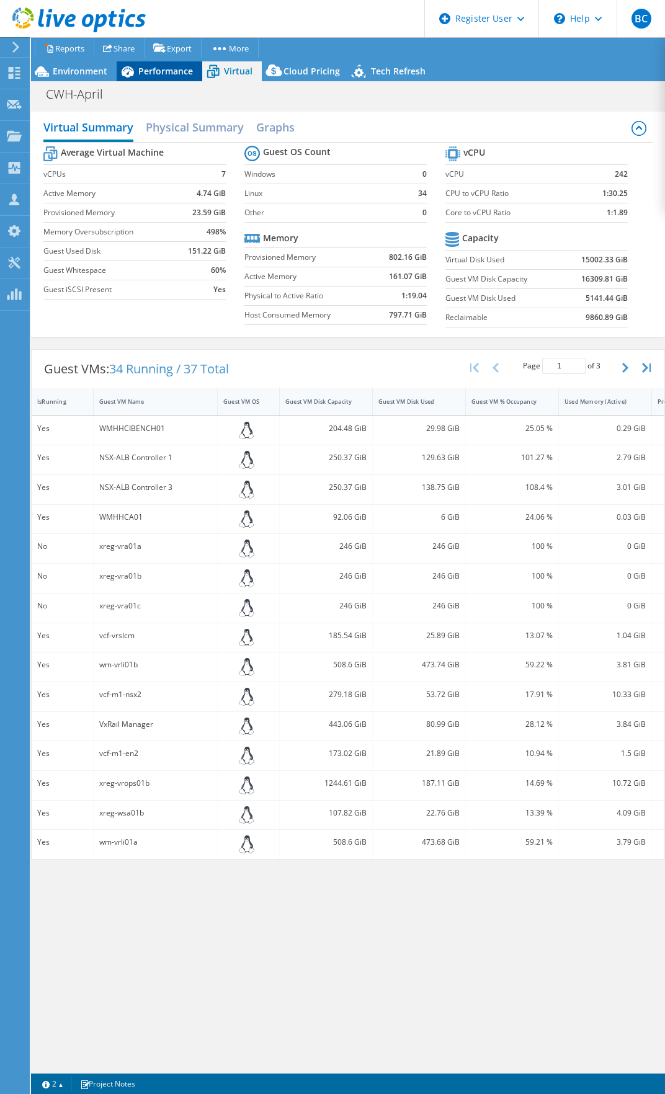
click at [188, 74] on span "Performance" at bounding box center [165, 71] width 55 height 12
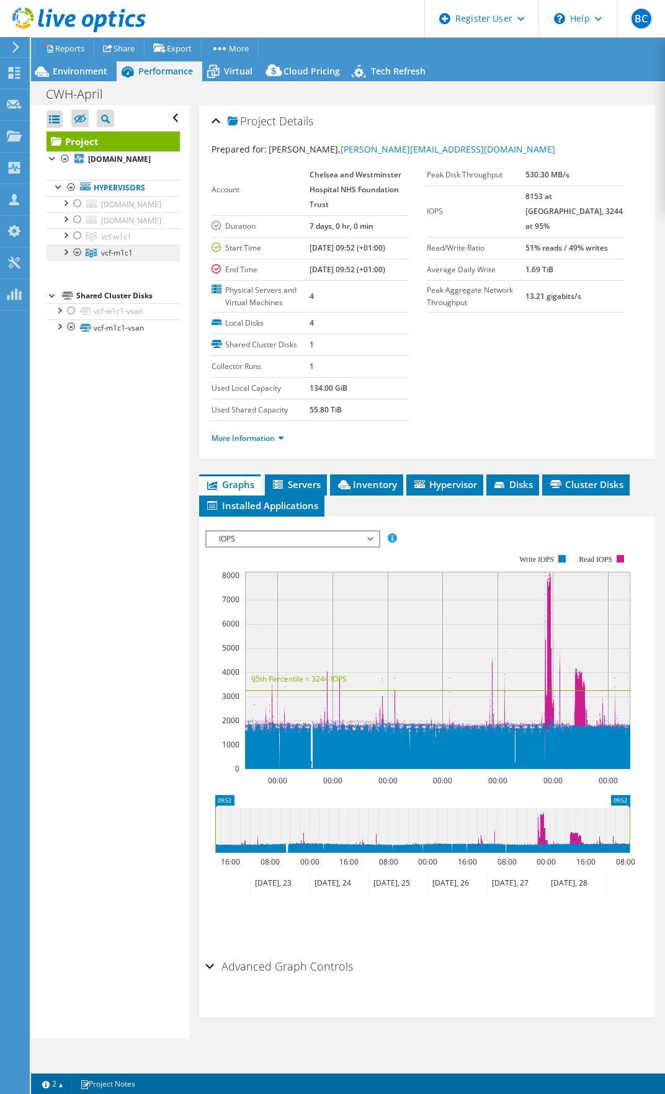
click at [118, 258] on span "vcf-m1c1" at bounding box center [117, 252] width 32 height 11
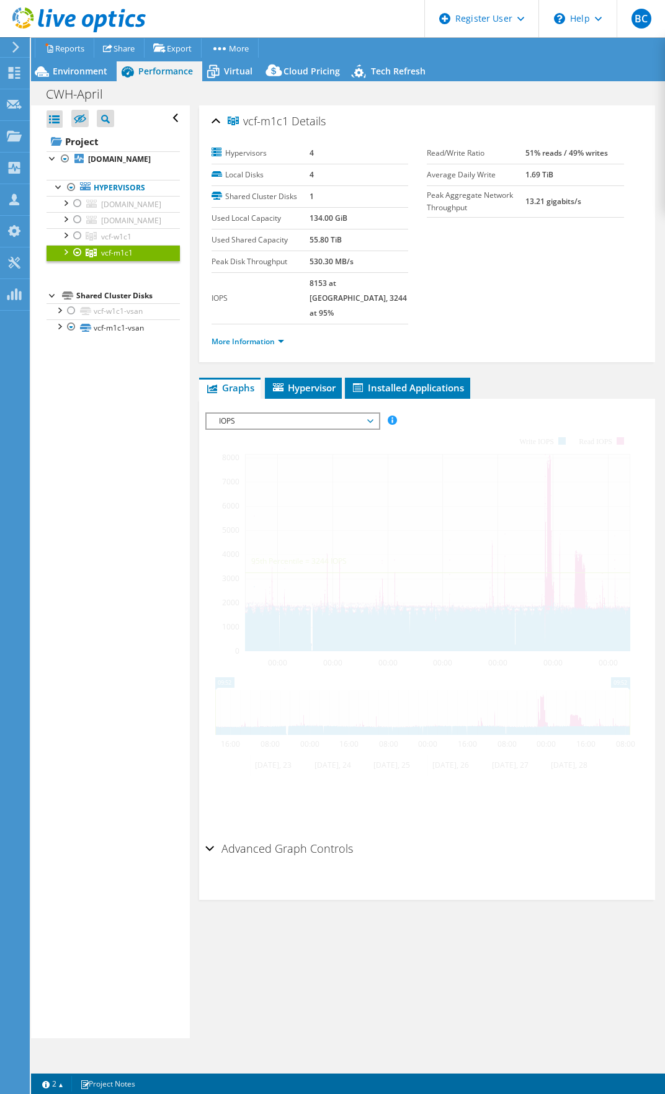
click at [65, 257] on div at bounding box center [65, 251] width 12 height 12
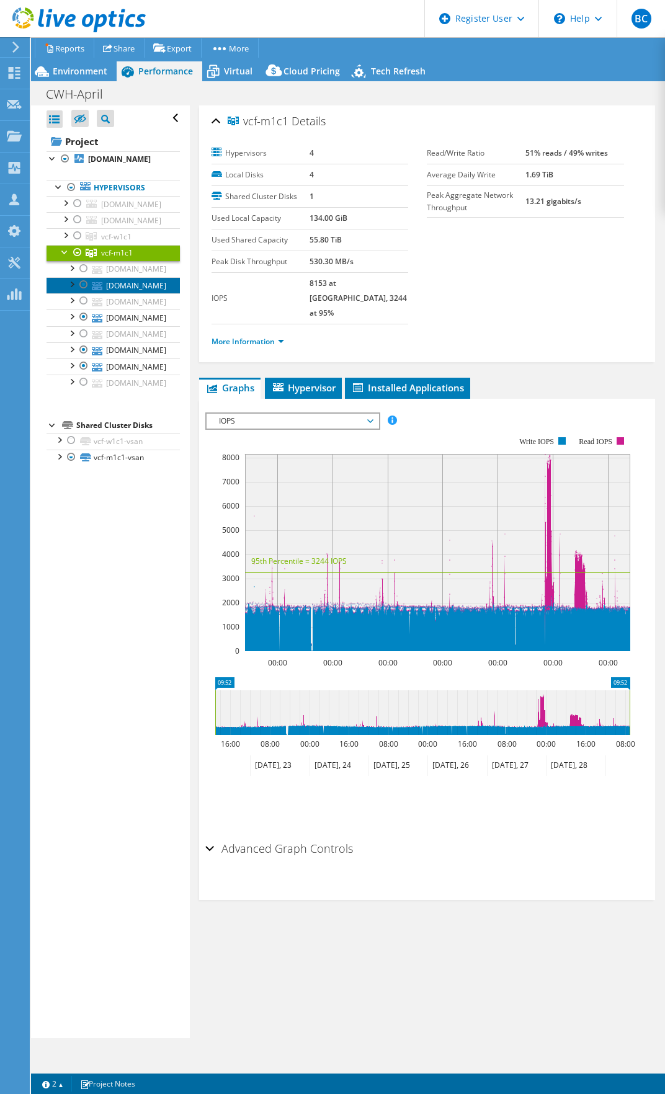
click at [118, 293] on link "[DOMAIN_NAME]" at bounding box center [113, 285] width 133 height 16
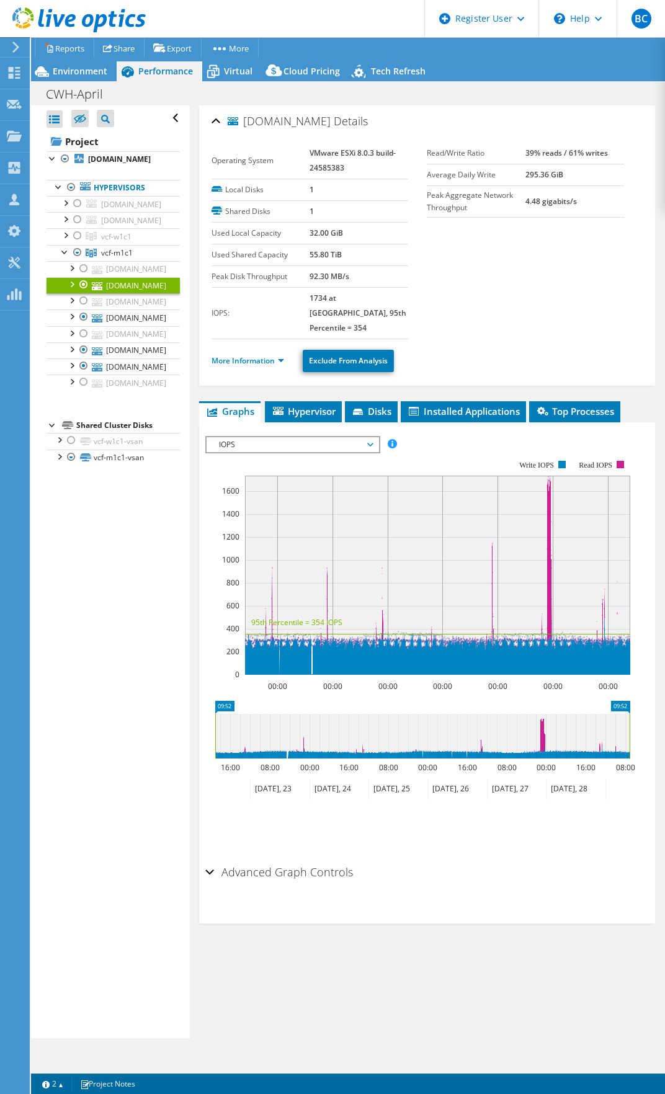
click at [287, 354] on li "More Information" at bounding box center [252, 361] width 80 height 14
click at [281, 355] on link "More Information" at bounding box center [248, 360] width 73 height 11
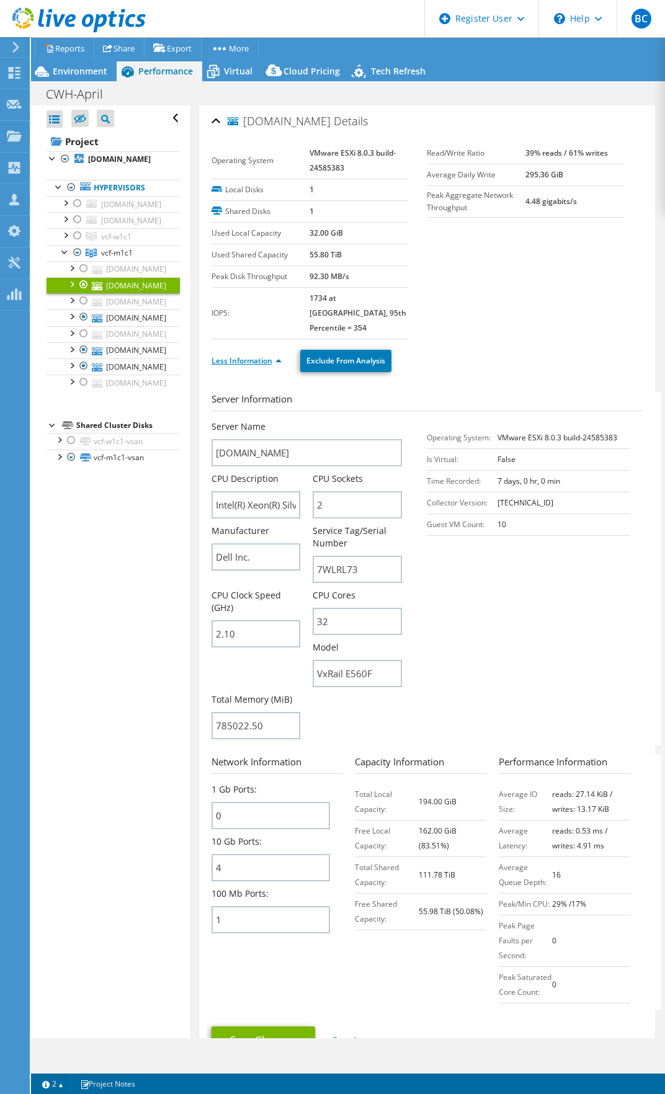
click at [276, 355] on link "Less Information" at bounding box center [247, 360] width 70 height 11
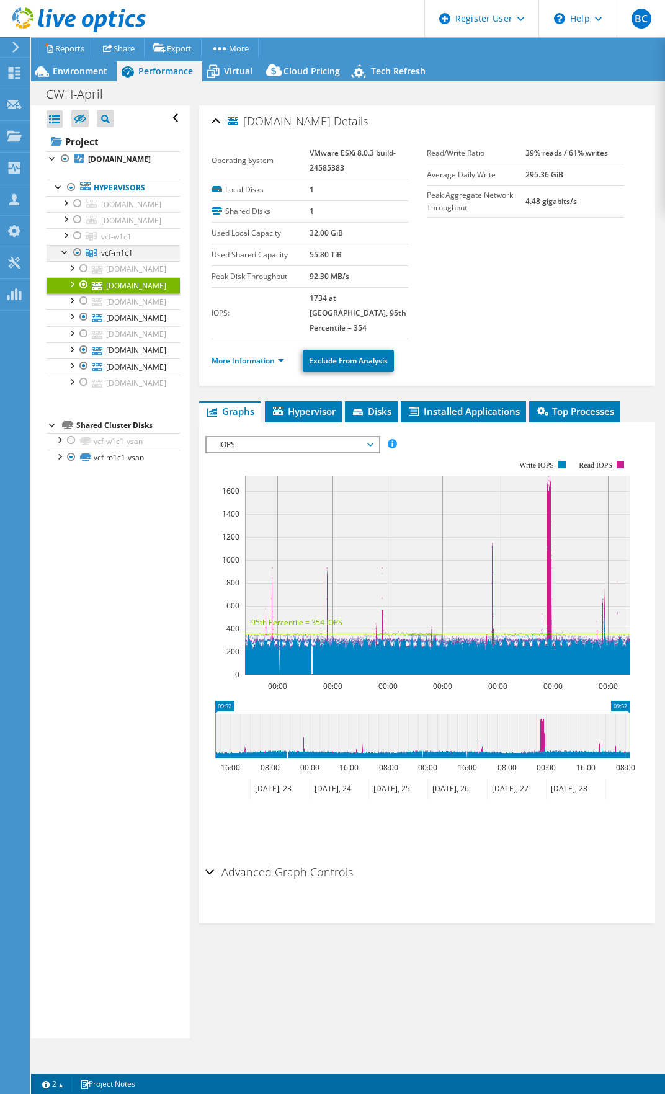
click at [79, 260] on div at bounding box center [77, 252] width 12 height 15
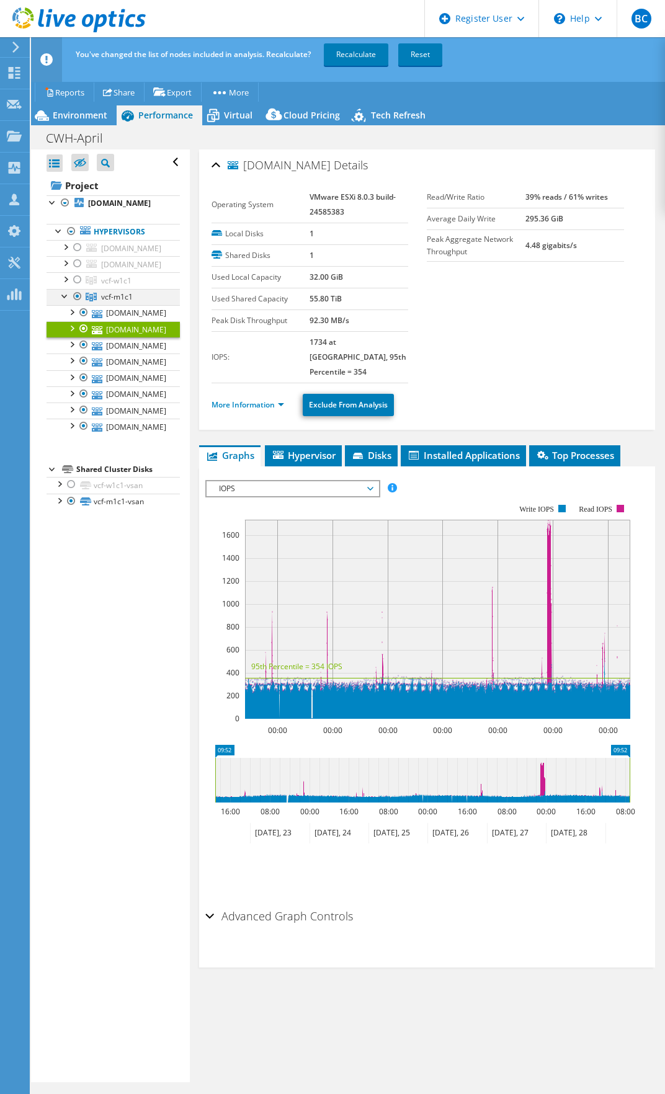
click at [80, 304] on div at bounding box center [77, 296] width 12 height 15
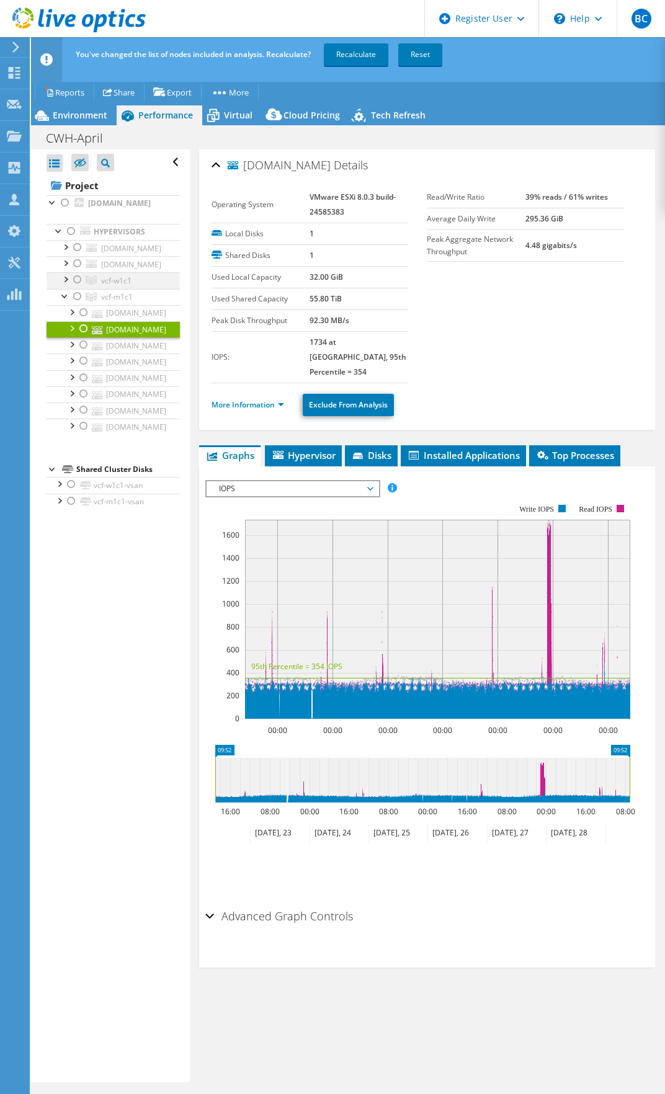
click at [66, 285] on div at bounding box center [65, 278] width 12 height 12
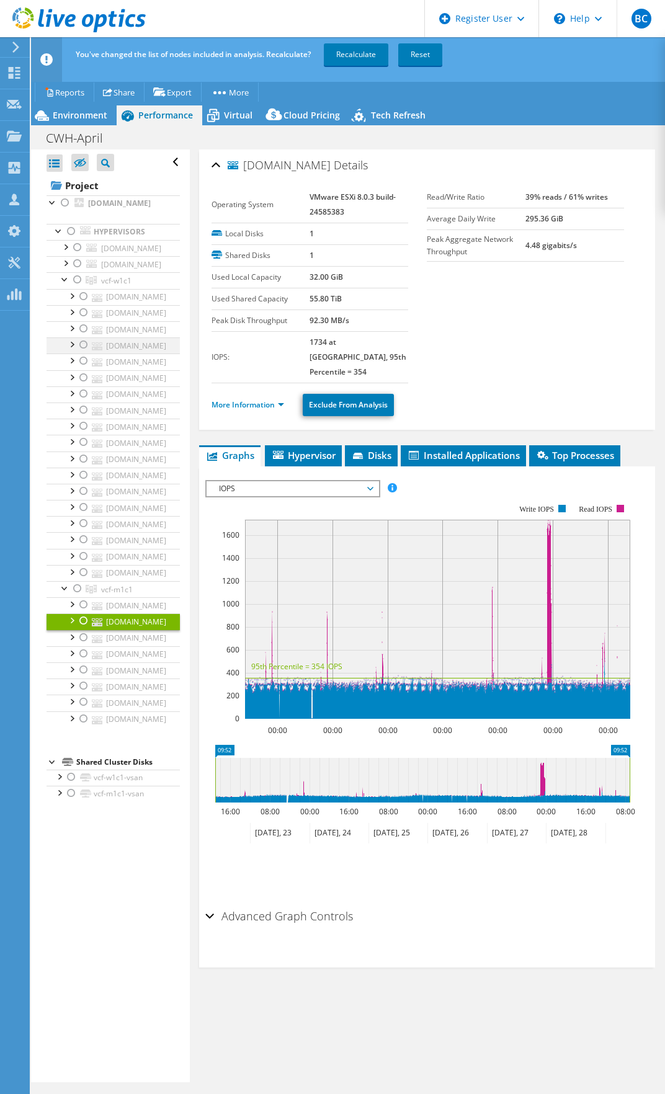
click at [81, 352] on div at bounding box center [84, 344] width 12 height 15
click at [85, 385] on div at bounding box center [84, 377] width 12 height 15
click at [82, 401] on div at bounding box center [84, 393] width 12 height 15
click at [83, 417] on div at bounding box center [84, 410] width 12 height 15
click at [81, 434] on div at bounding box center [84, 426] width 12 height 15
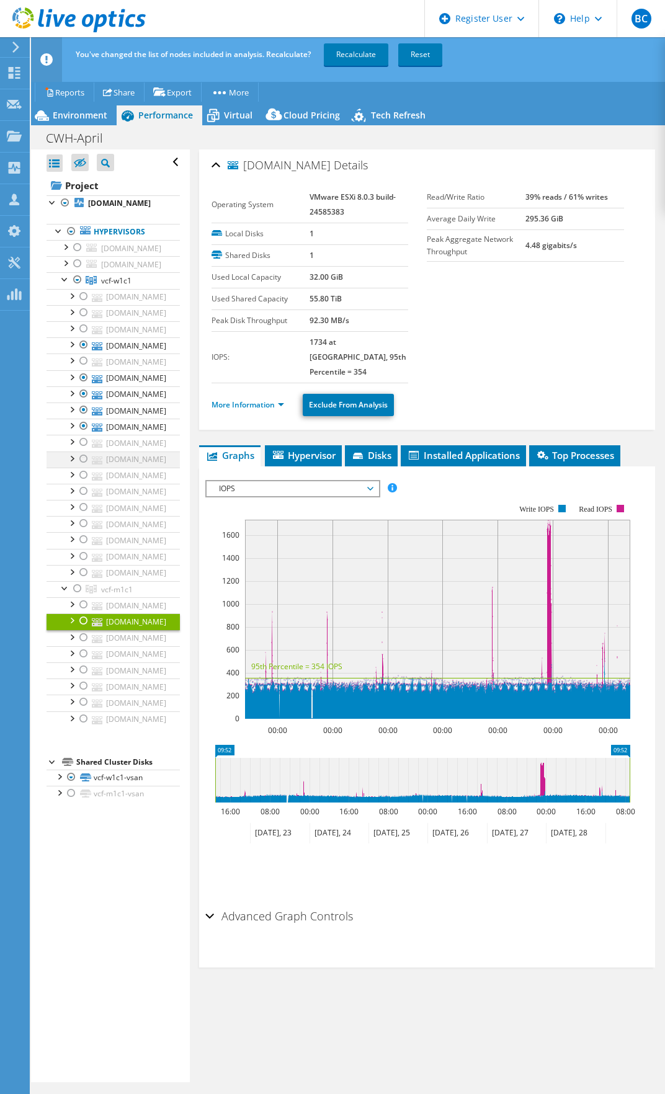
click at [82, 466] on div at bounding box center [84, 459] width 12 height 15
click at [85, 483] on div at bounding box center [84, 475] width 12 height 15
click at [81, 499] on div at bounding box center [84, 491] width 12 height 15
click at [80, 564] on div at bounding box center [84, 556] width 12 height 15
click at [367, 60] on link "Recalculate" at bounding box center [356, 54] width 65 height 22
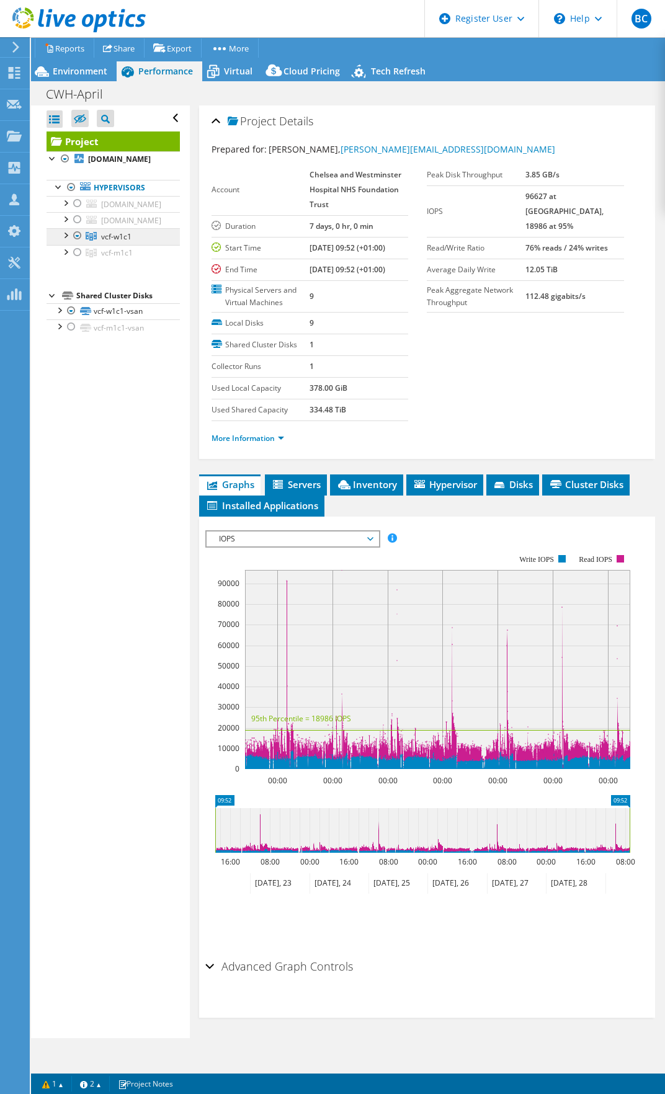
click at [125, 244] on link "vcf-w1c1" at bounding box center [113, 236] width 133 height 16
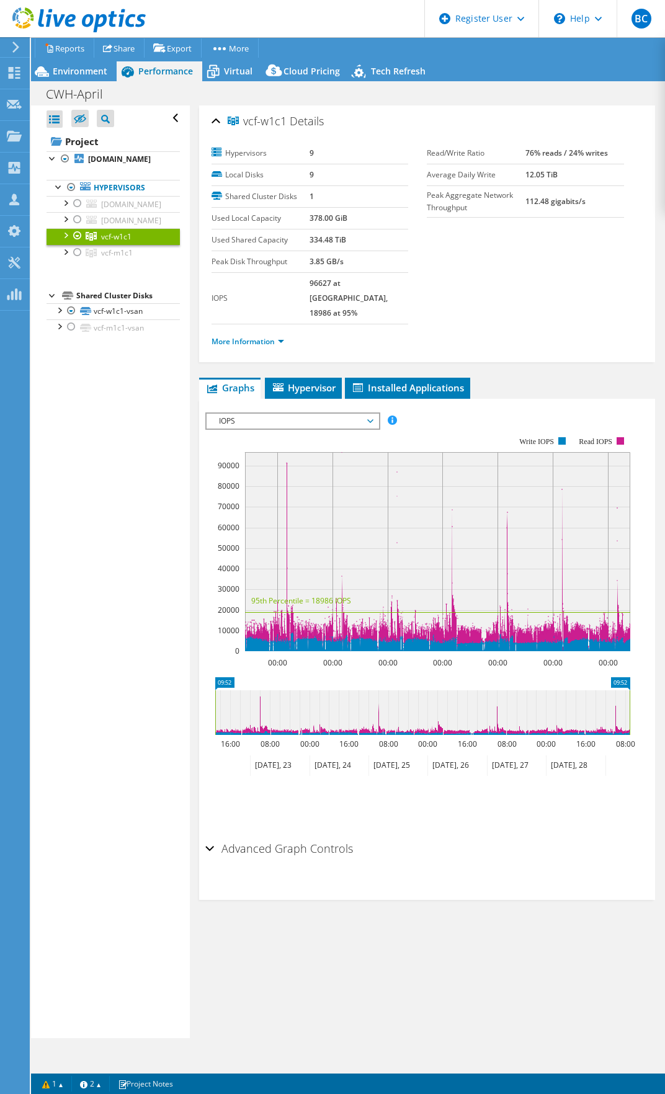
click at [274, 414] on span "IOPS" at bounding box center [292, 421] width 159 height 15
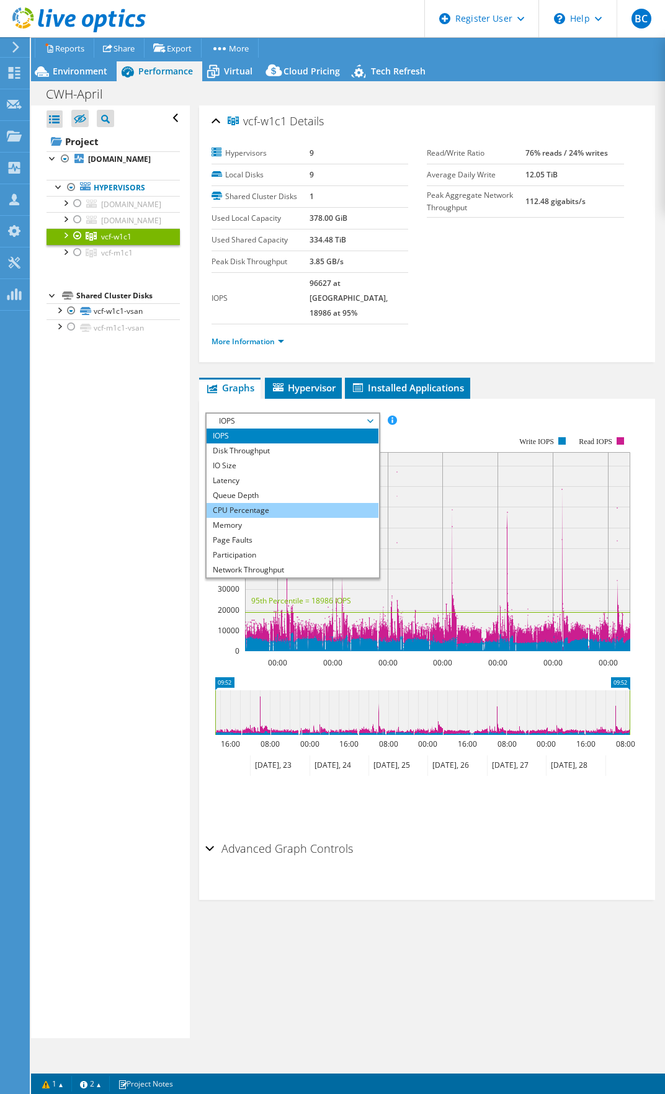
click at [267, 503] on li "CPU Percentage" at bounding box center [293, 510] width 172 height 15
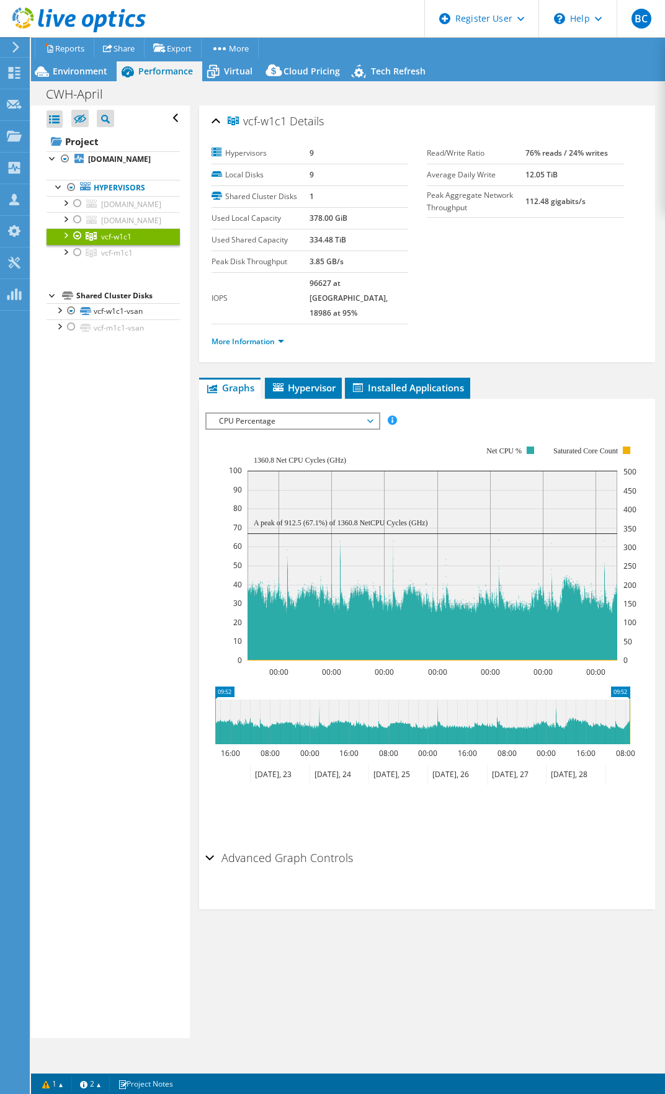
select select "USD"
click at [77, 243] on div at bounding box center [77, 235] width 12 height 15
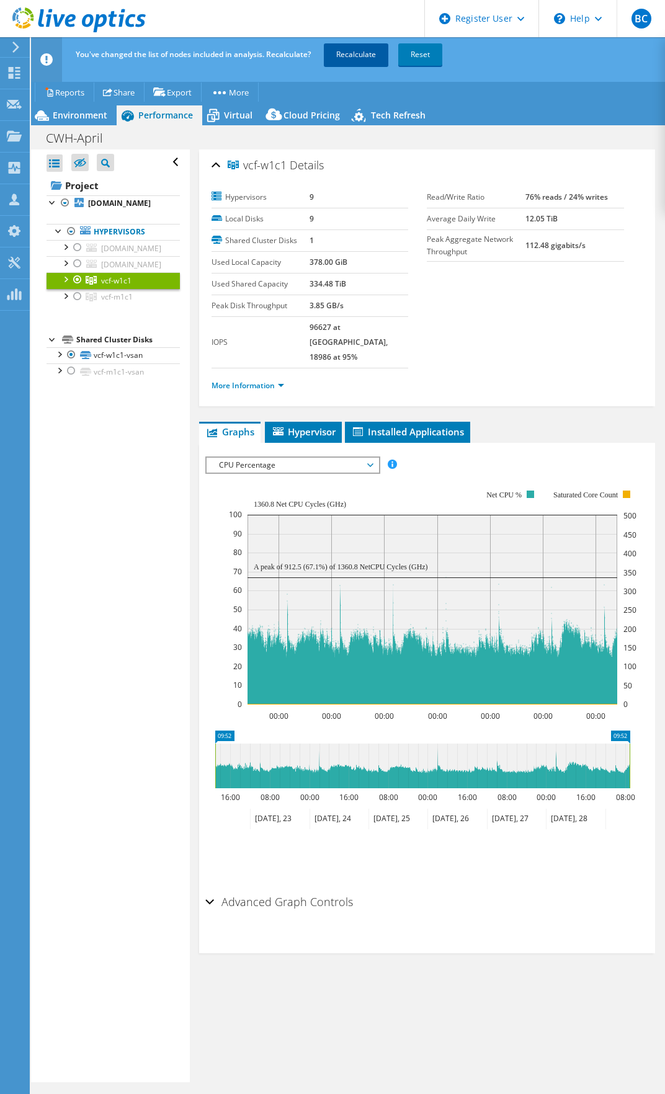
click at [359, 58] on link "Recalculate" at bounding box center [356, 54] width 65 height 22
click at [113, 288] on link "vcf-w1c1" at bounding box center [113, 280] width 133 height 16
click at [66, 285] on div at bounding box center [65, 278] width 12 height 12
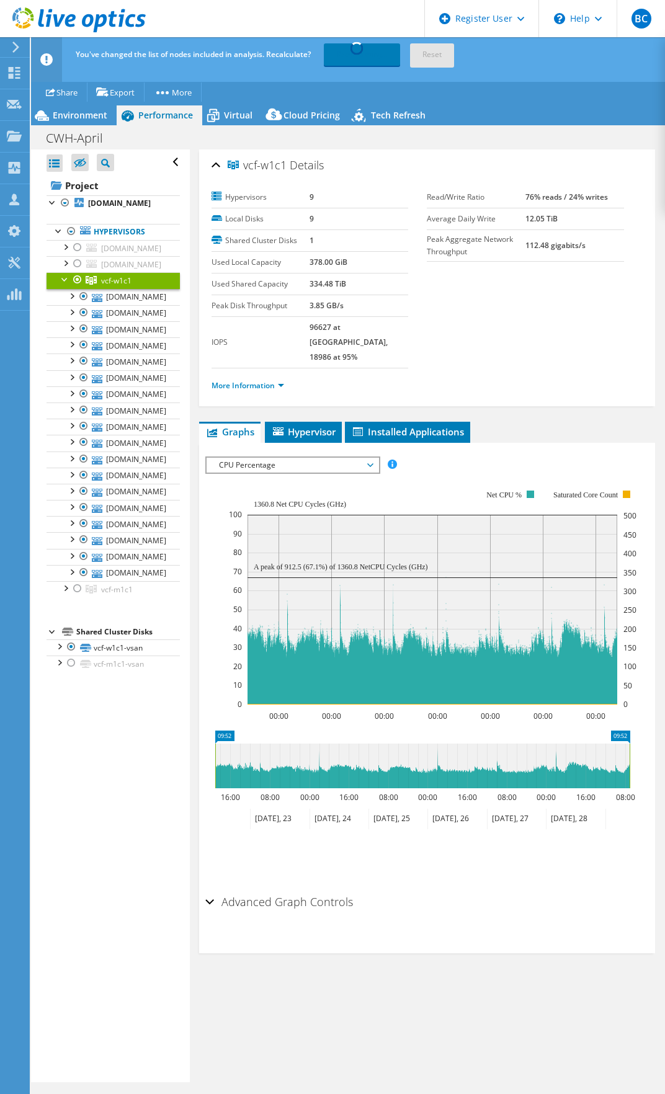
click at [66, 285] on div at bounding box center [65, 278] width 12 height 12
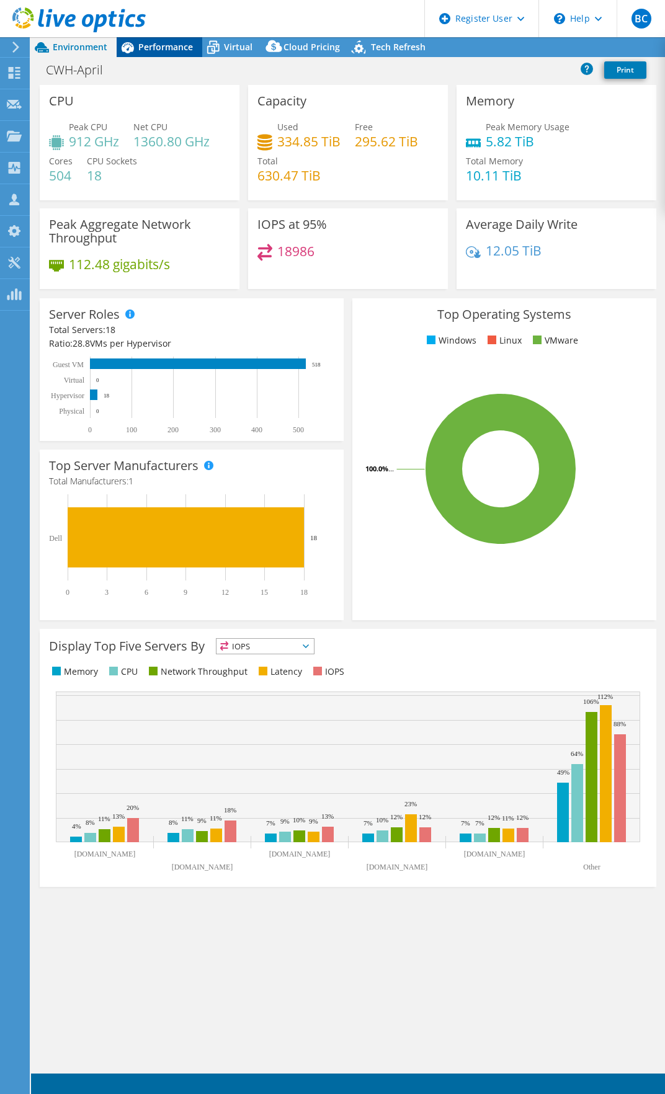
click at [160, 39] on div "Performance" at bounding box center [160, 47] width 86 height 20
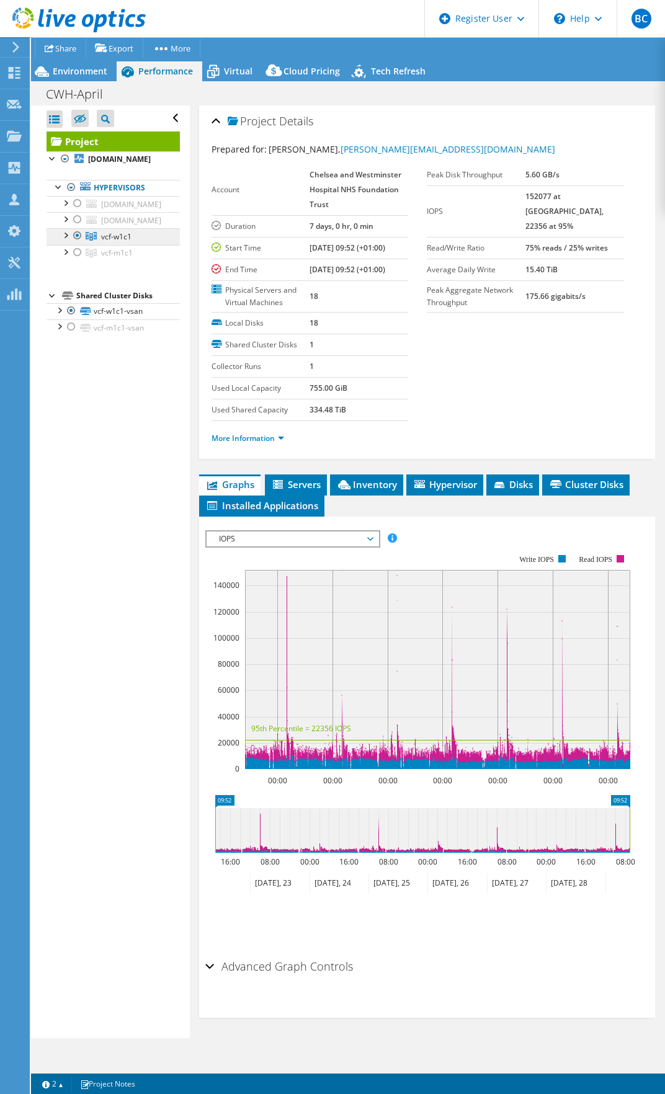
click at [110, 242] on span "vcf-w1c1" at bounding box center [116, 236] width 30 height 11
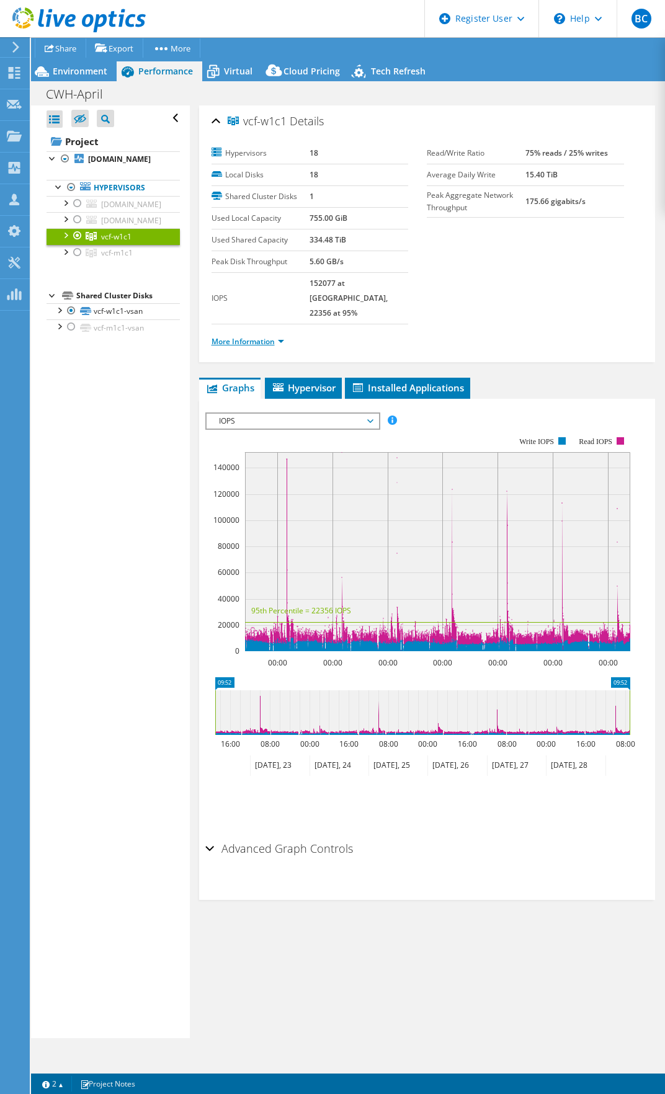
click at [276, 336] on link "More Information" at bounding box center [248, 341] width 73 height 11
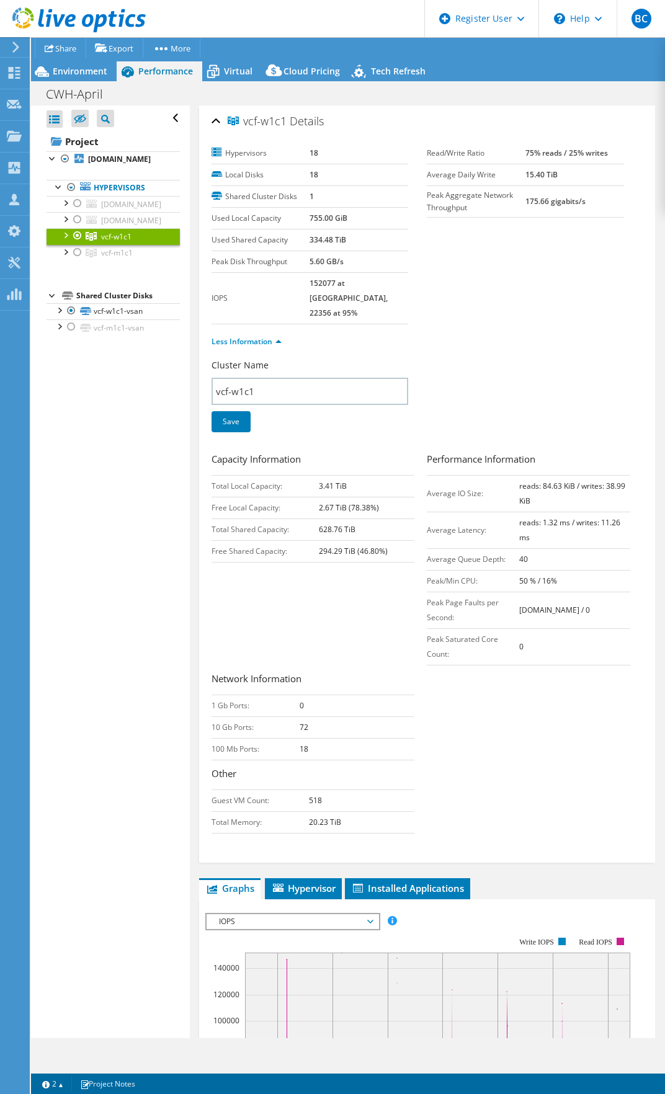
click at [66, 241] on div at bounding box center [65, 234] width 12 height 12
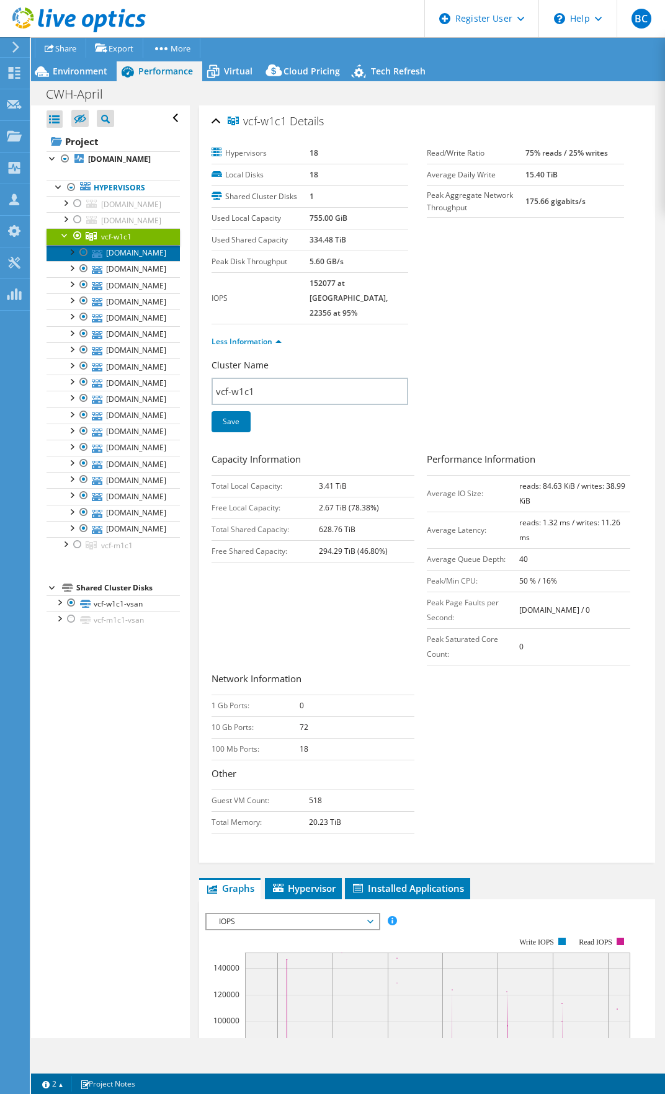
click at [107, 261] on link "[DOMAIN_NAME]" at bounding box center [113, 253] width 133 height 16
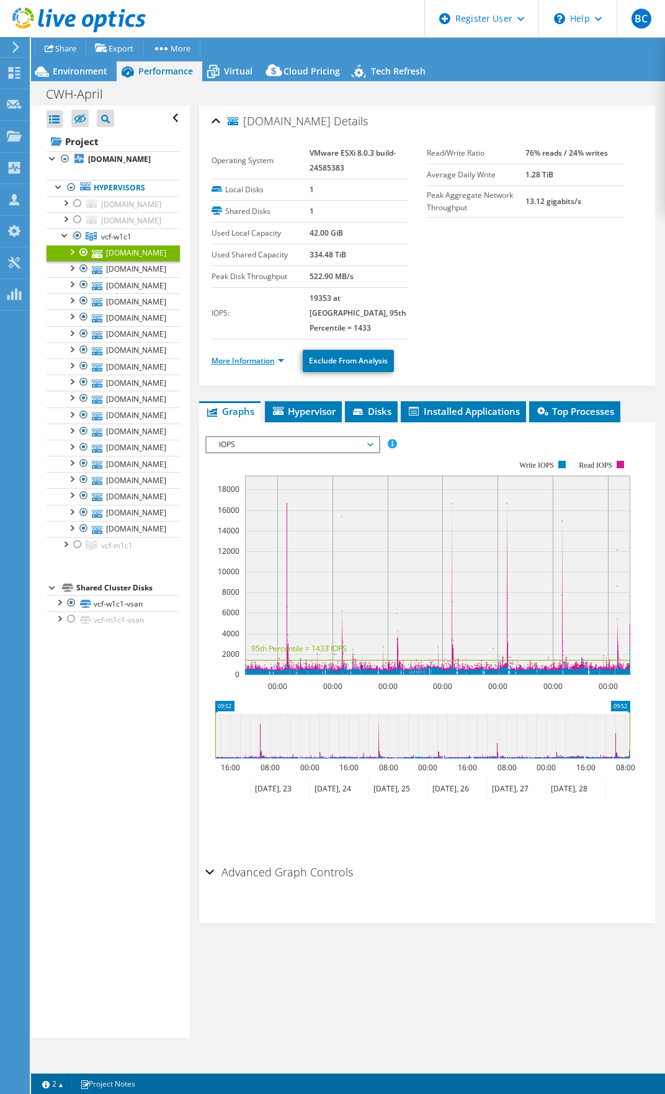
click at [274, 355] on link "More Information" at bounding box center [248, 360] width 73 height 11
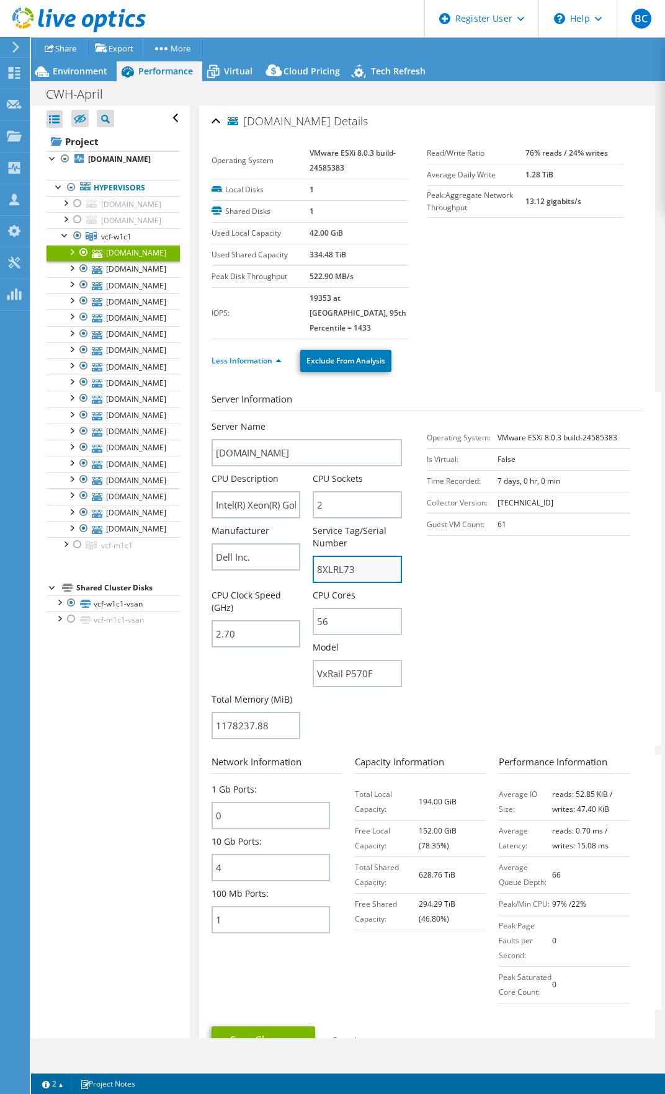
click at [334, 557] on input "8XLRL73" at bounding box center [357, 569] width 89 height 27
click at [87, 276] on div at bounding box center [84, 268] width 12 height 15
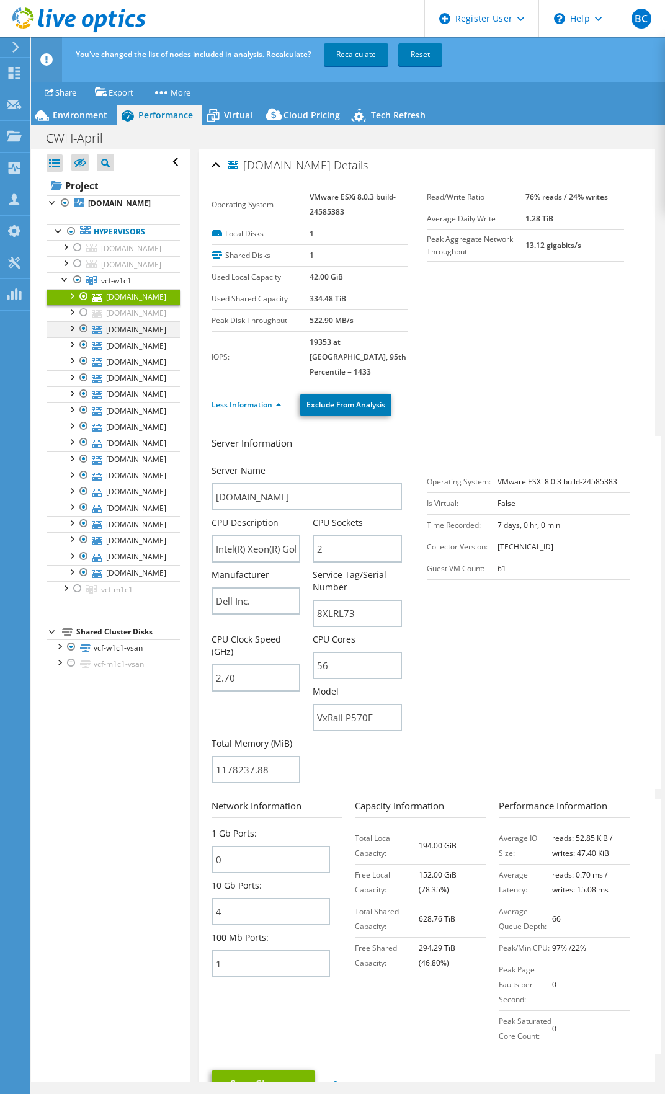
click at [84, 336] on div at bounding box center [84, 328] width 12 height 15
click at [82, 368] on div at bounding box center [84, 361] width 12 height 15
click at [82, 450] on div at bounding box center [84, 442] width 12 height 15
click at [82, 515] on div at bounding box center [84, 507] width 12 height 15
click at [82, 531] on div at bounding box center [84, 523] width 12 height 15
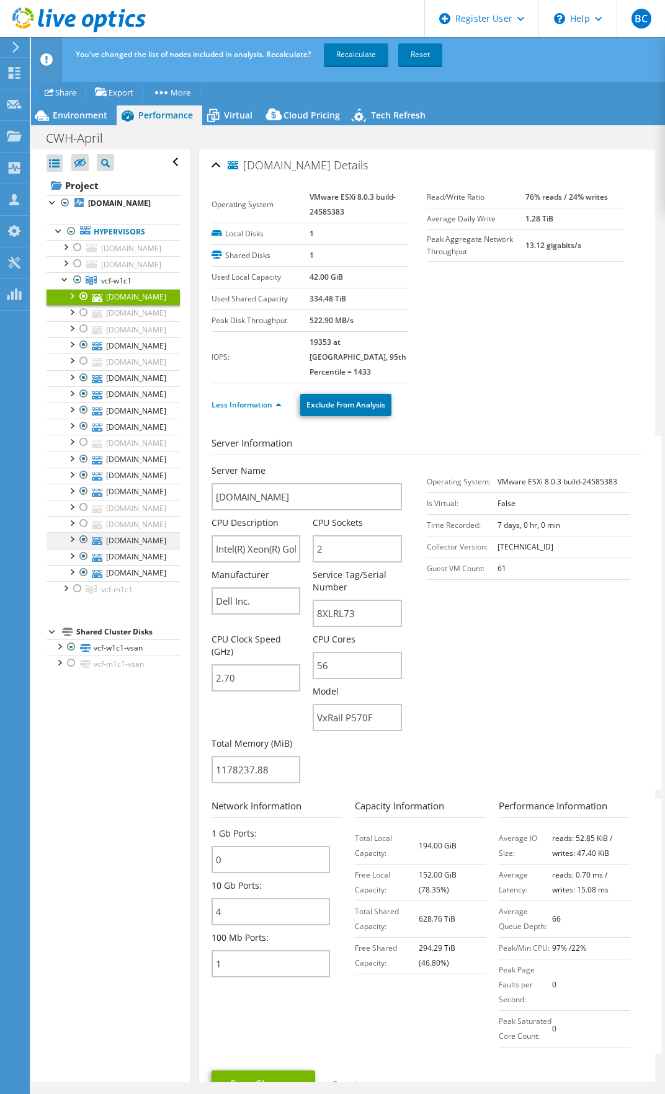
click at [79, 547] on div at bounding box center [84, 539] width 12 height 15
click at [79, 580] on div at bounding box center [84, 572] width 12 height 15
click at [356, 51] on link "Recalculate" at bounding box center [356, 54] width 65 height 22
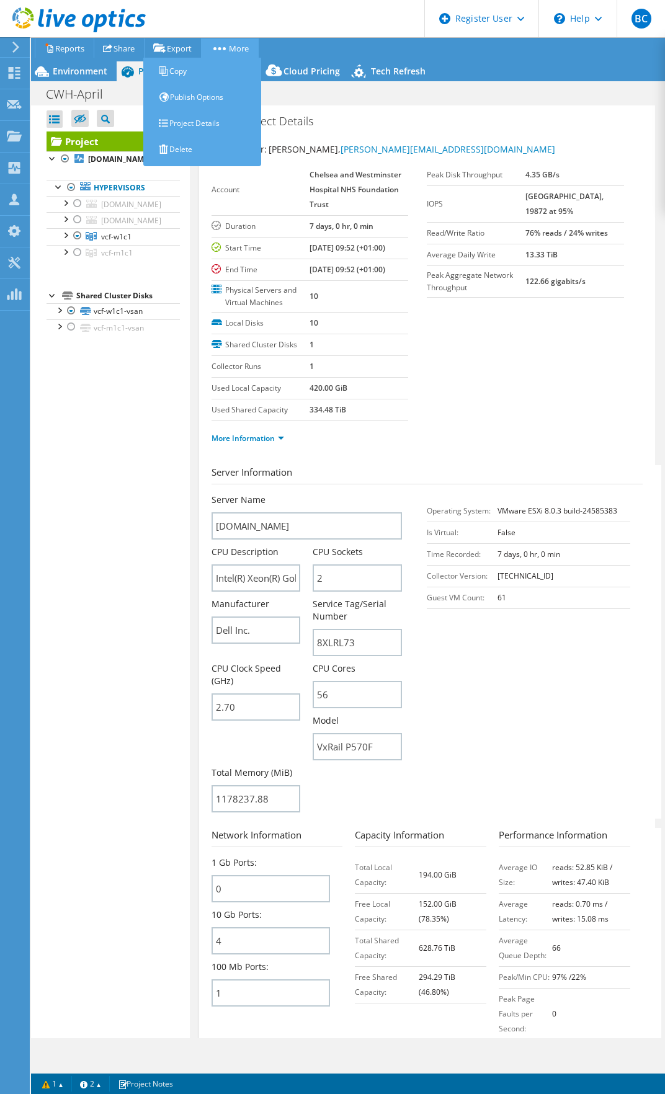
click at [251, 47] on link "More" at bounding box center [230, 47] width 58 height 19
click at [197, 124] on link "Project Details" at bounding box center [205, 123] width 112 height 26
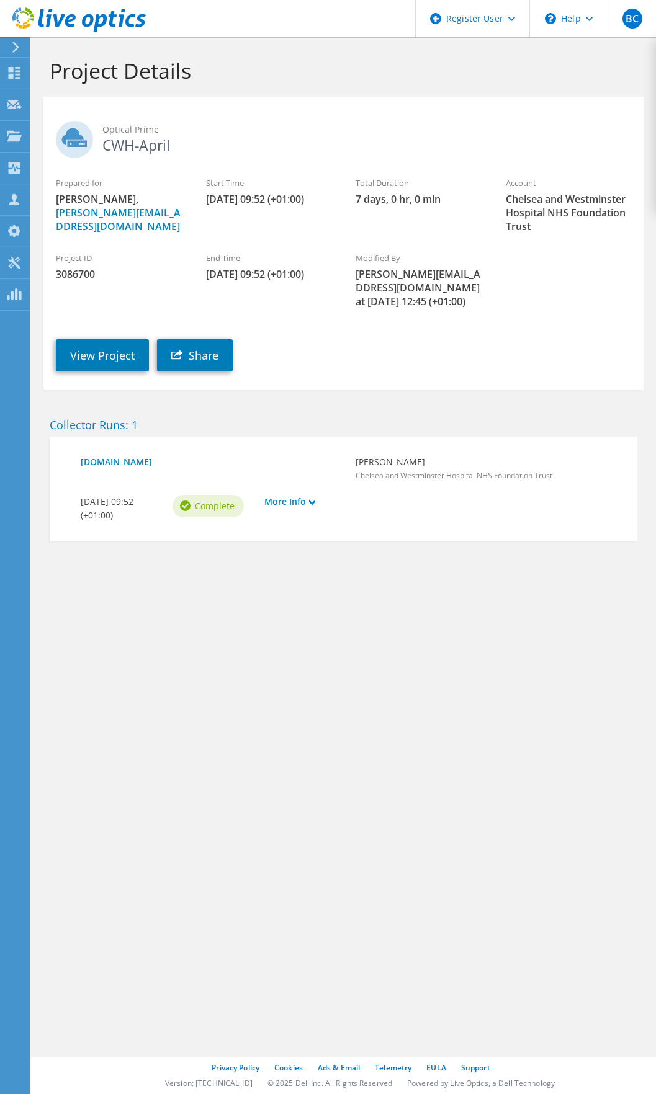
click at [70, 265] on div "Project ID 3086700" at bounding box center [118, 267] width 150 height 42
click at [80, 270] on span "3086700" at bounding box center [118, 274] width 125 height 14
copy span "3086700"
click at [127, 351] on link "View Project" at bounding box center [102, 355] width 93 height 32
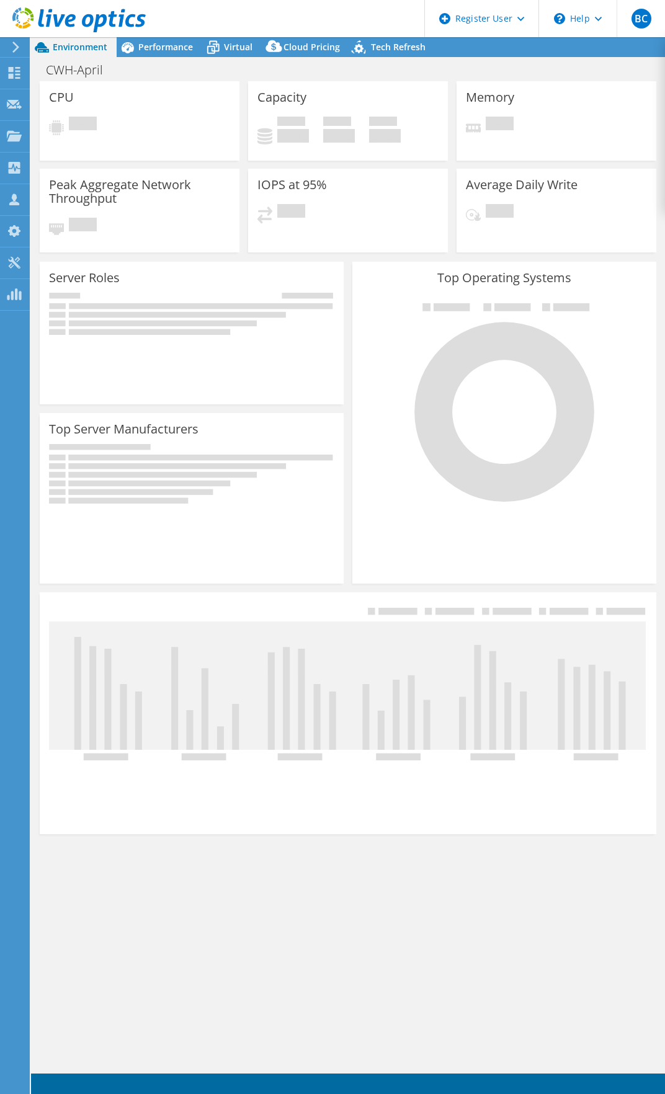
select select "USD"
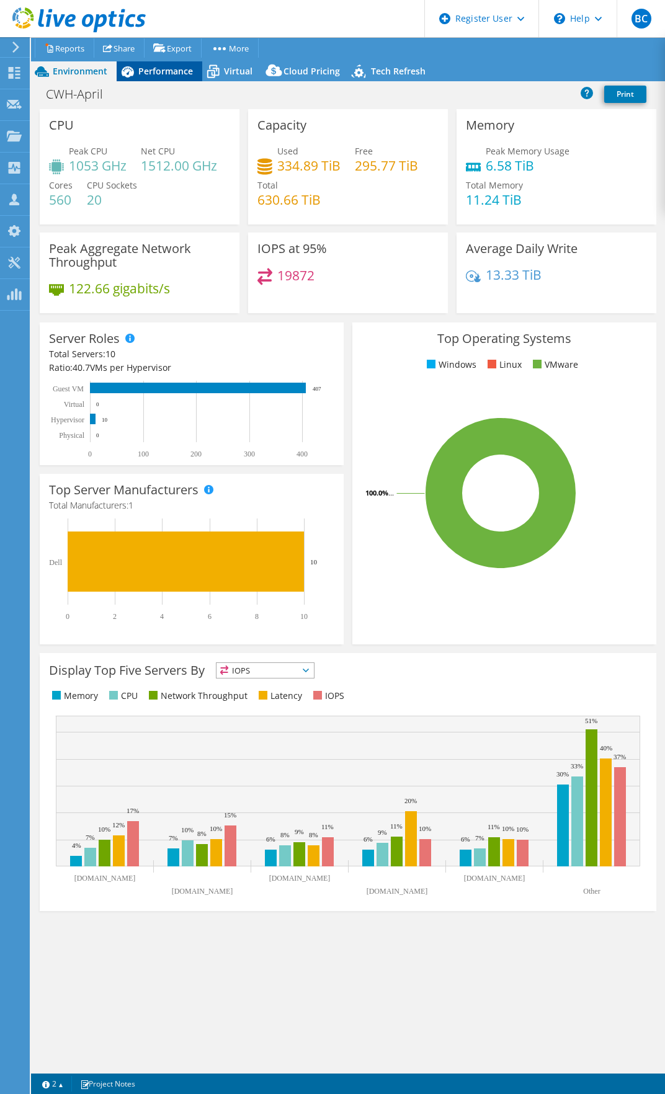
click at [187, 71] on span "Performance" at bounding box center [165, 71] width 55 height 12
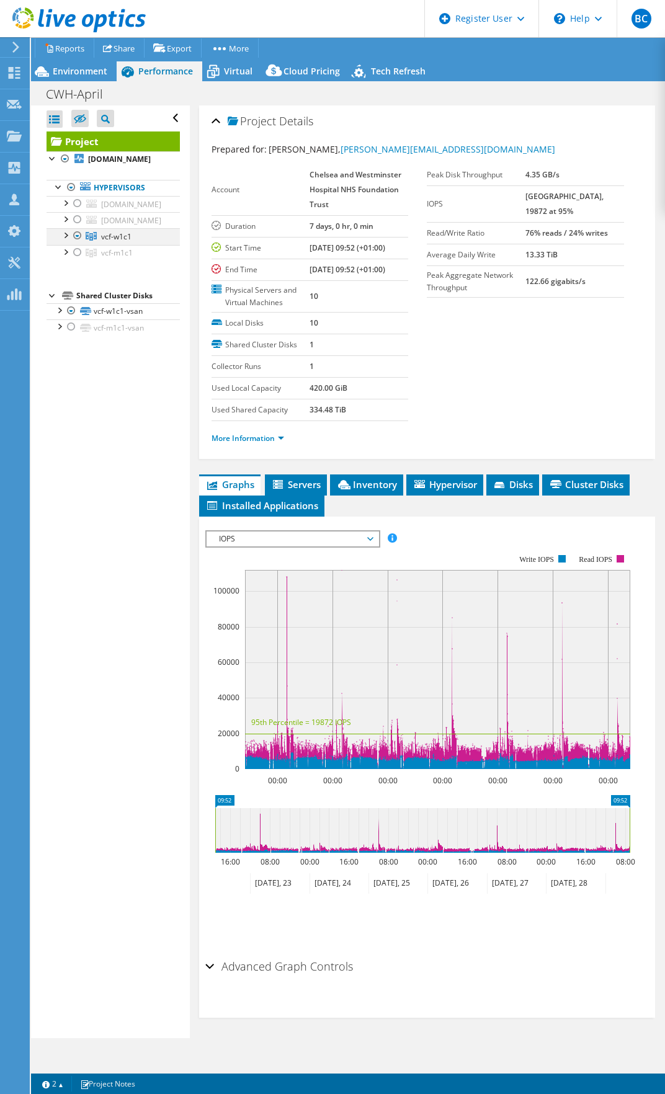
click at [66, 241] on div at bounding box center [65, 234] width 12 height 12
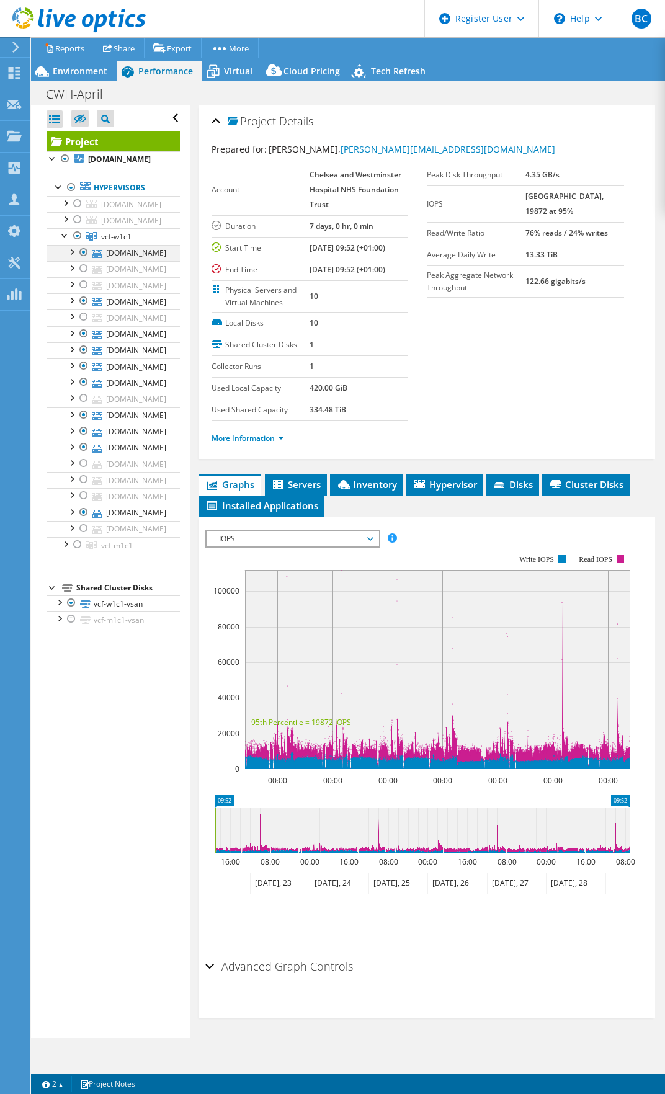
click at [82, 260] on div at bounding box center [84, 252] width 12 height 15
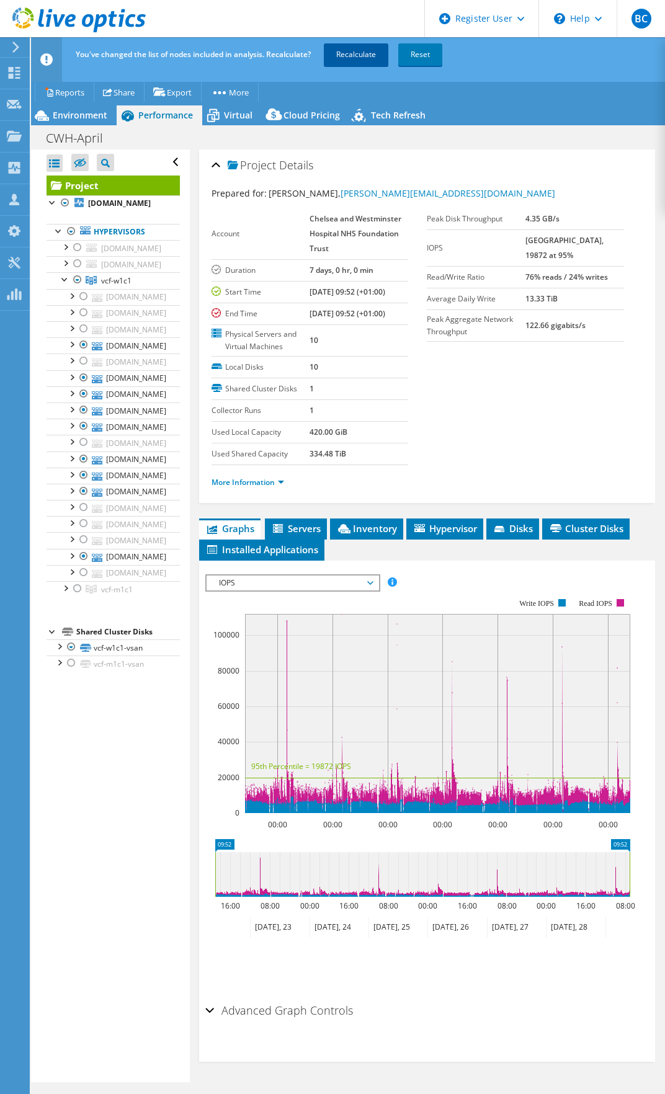
click at [372, 54] on link "Recalculate" at bounding box center [356, 54] width 65 height 22
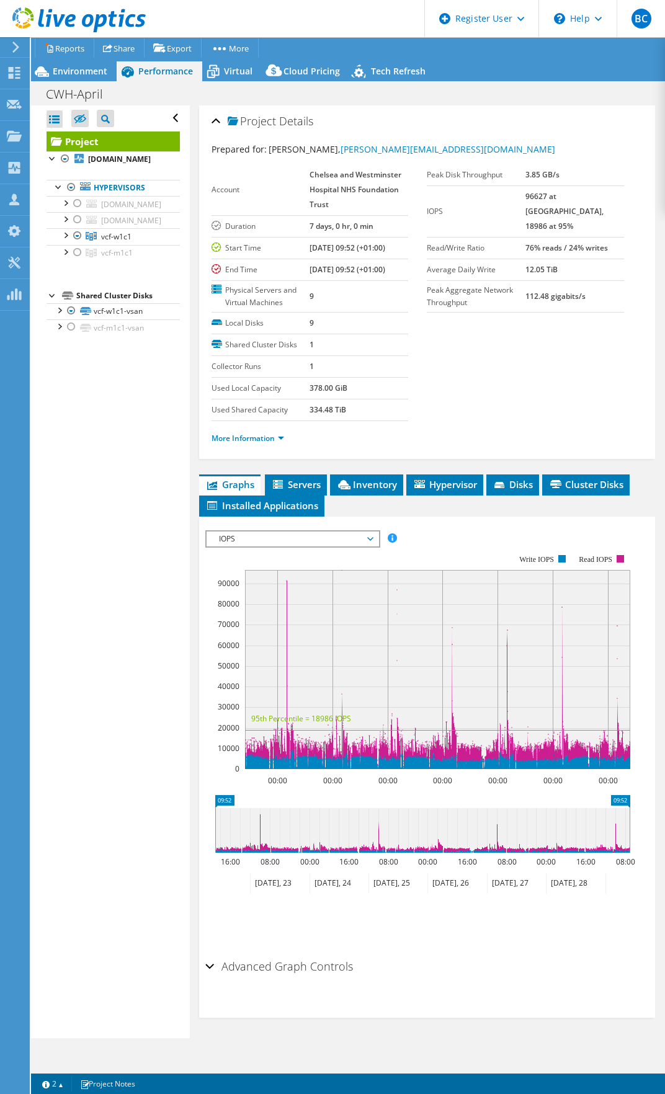
click at [464, 999] on div "Advanced Graph Controls Time Display Mode: UTC-12:00 UTC-11:00 UTC-10:00 UTC-09…" at bounding box center [427, 986] width 444 height 64
